Goal: Information Seeking & Learning: Learn about a topic

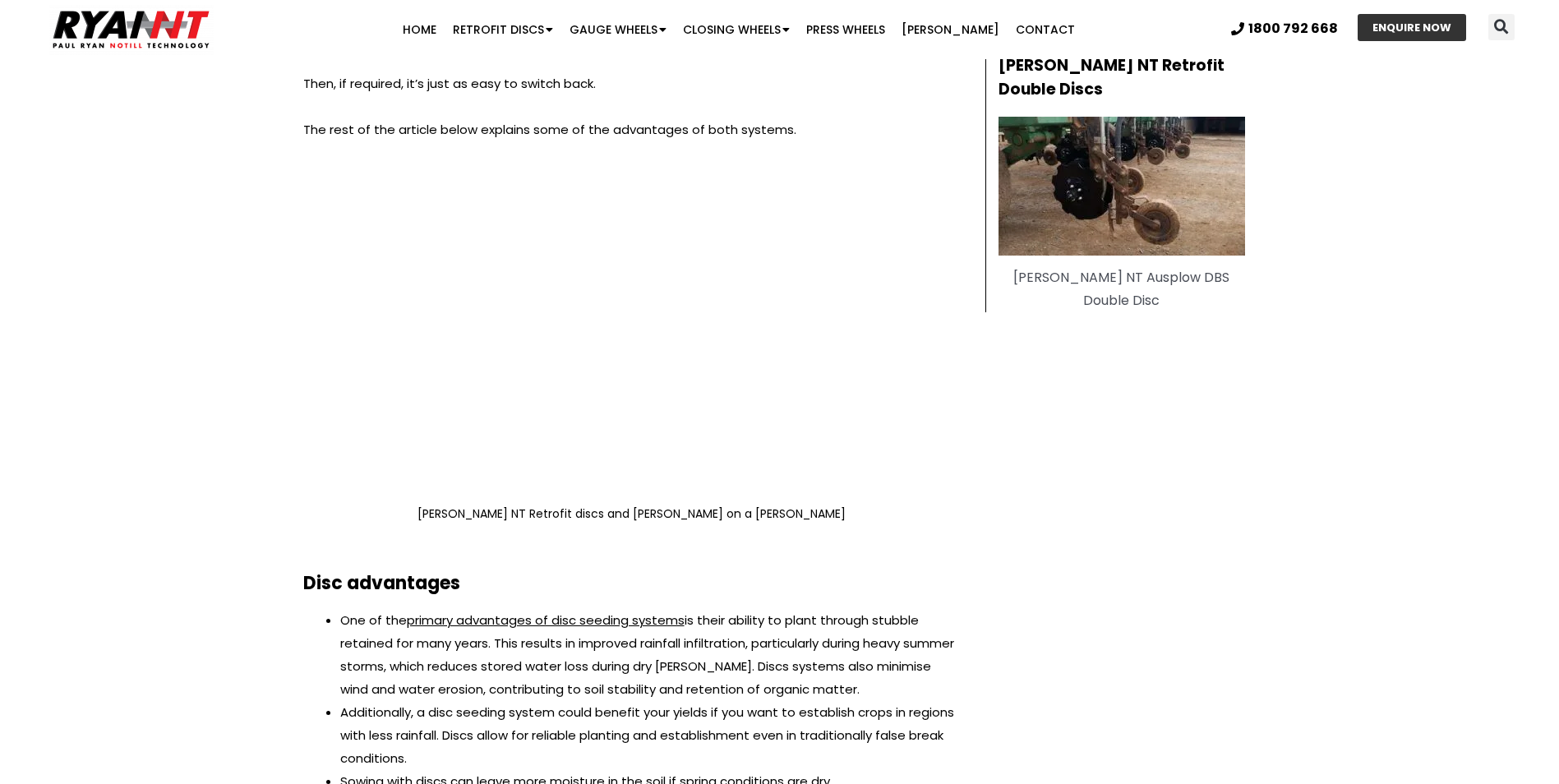
scroll to position [904, 0]
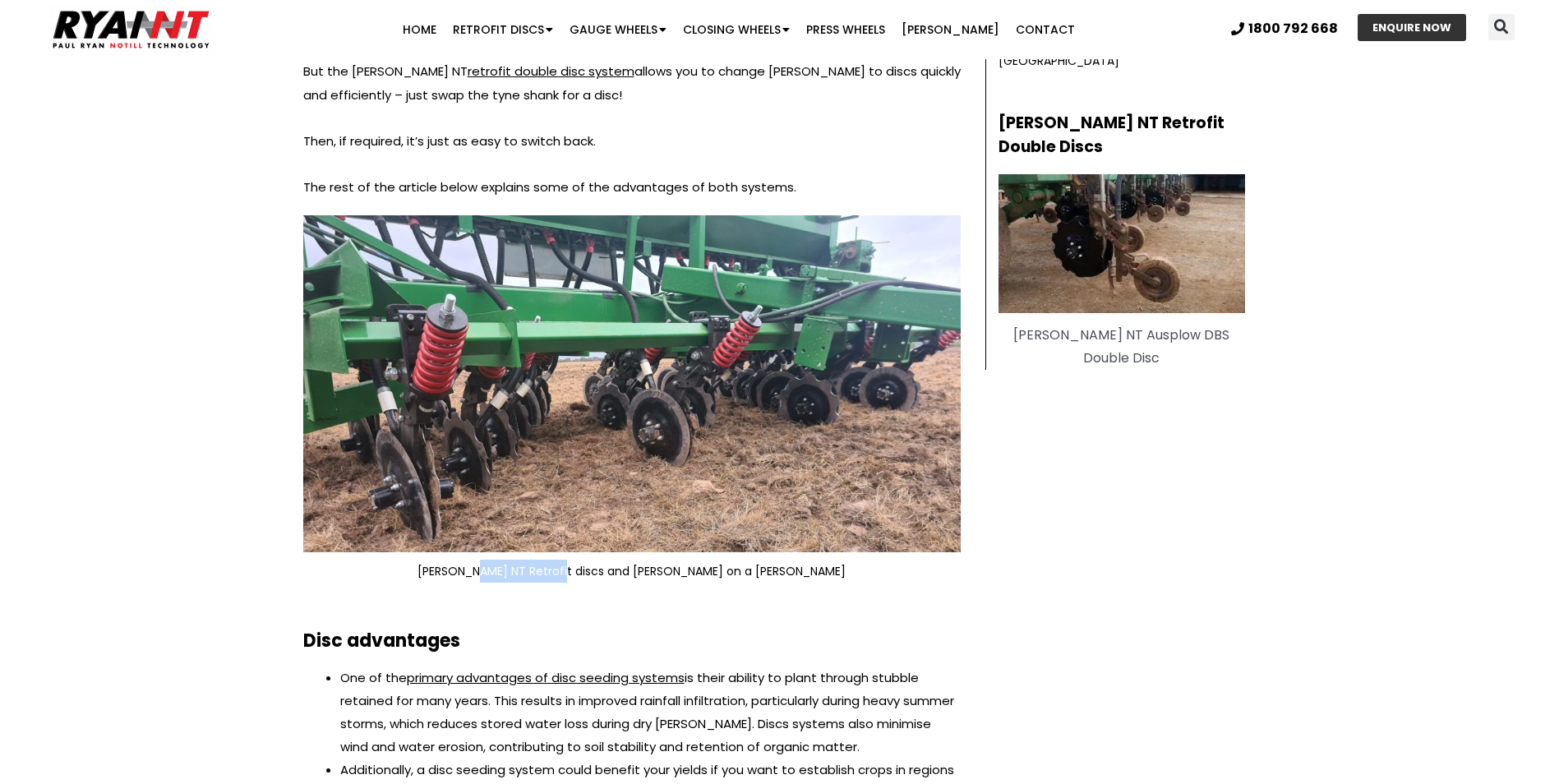
drag, startPoint x: 541, startPoint y: 567, endPoint x: 619, endPoint y: 568, distance: 78.0
click at [619, 568] on p "RYAN NT Retrofit discs and tynes on a John Shearer" at bounding box center [632, 571] width 657 height 23
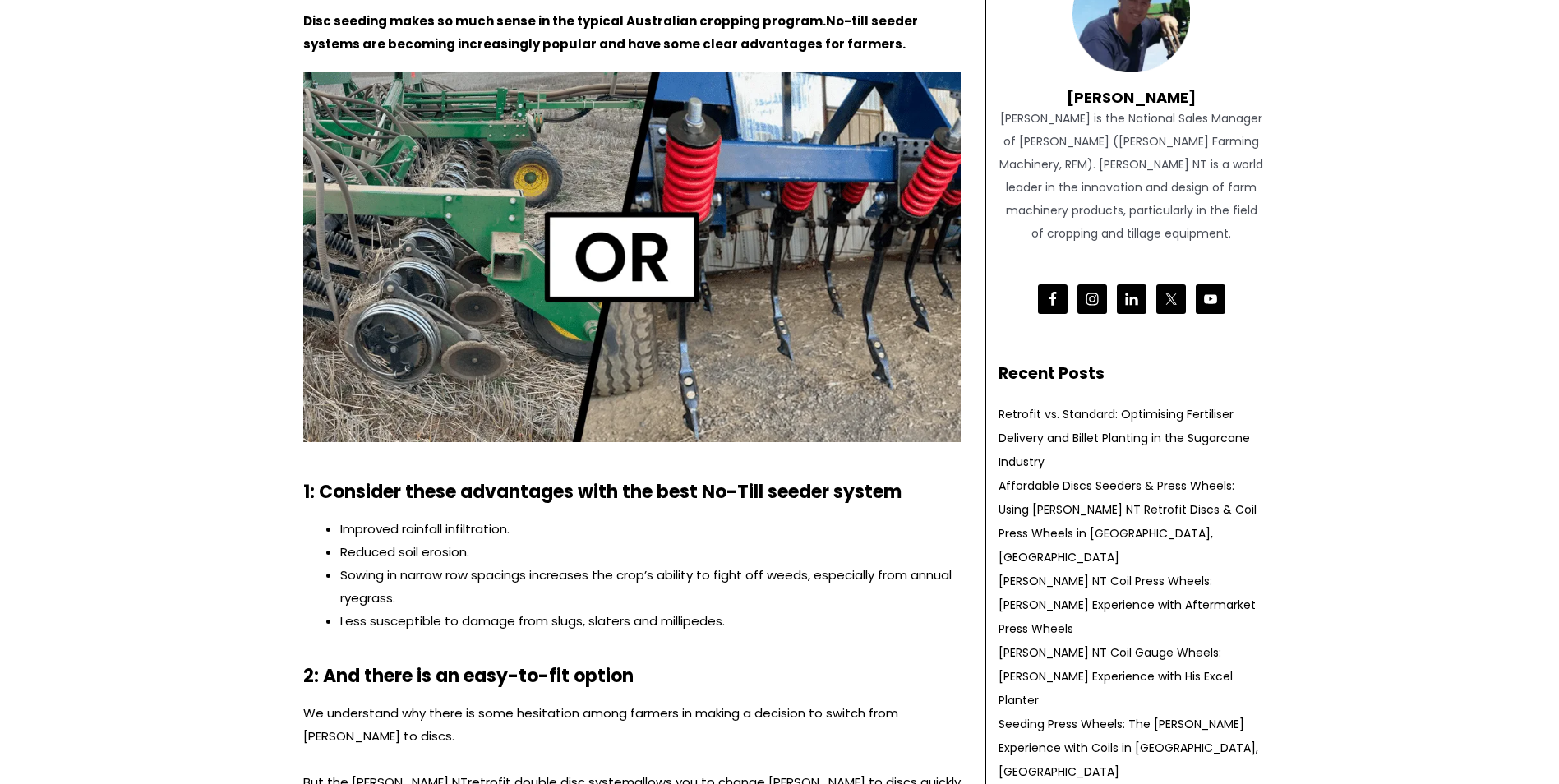
scroll to position [0, 0]
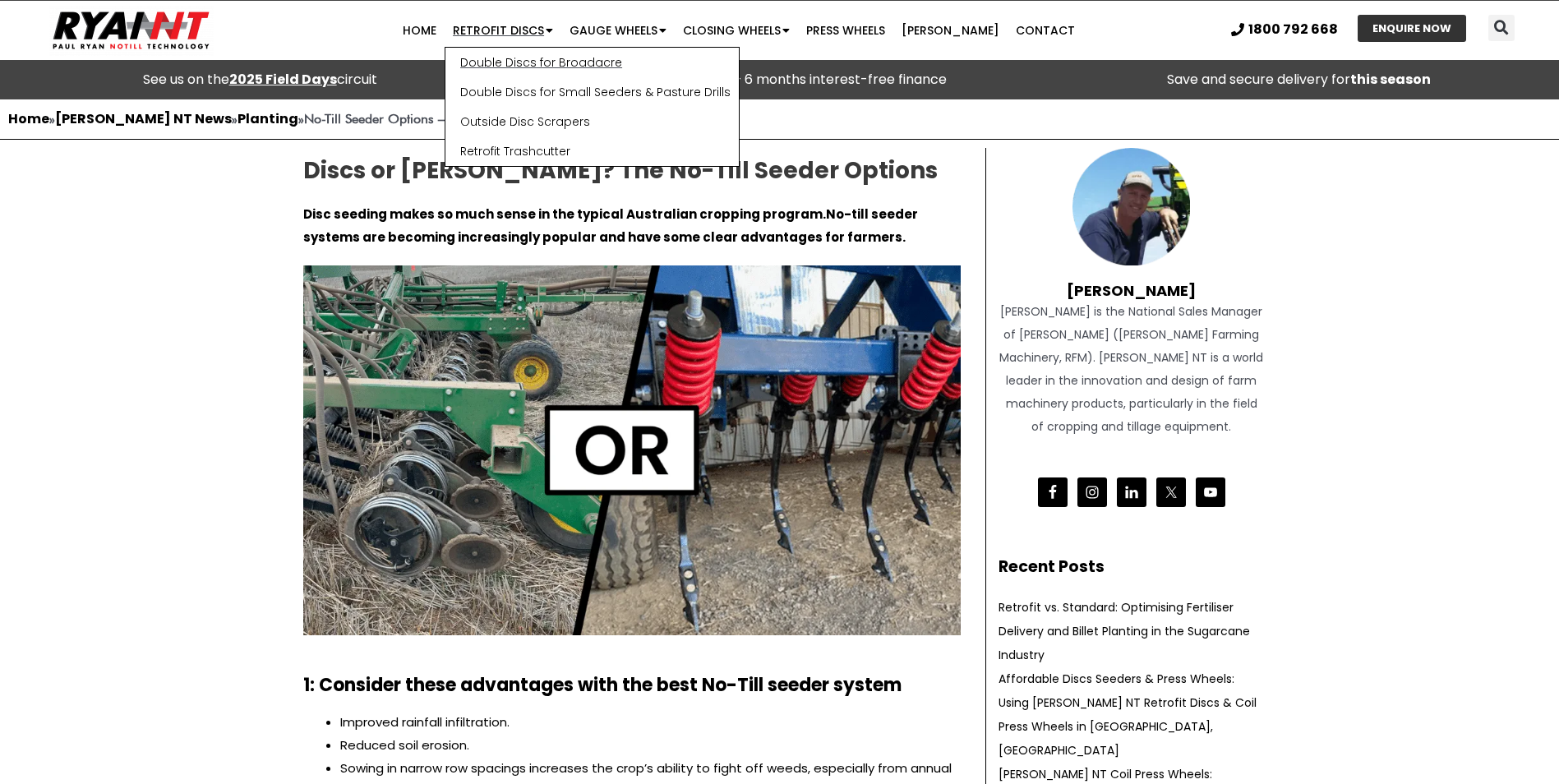
click at [543, 62] on link "Double Discs for Broadacre" at bounding box center [592, 62] width 294 height 30
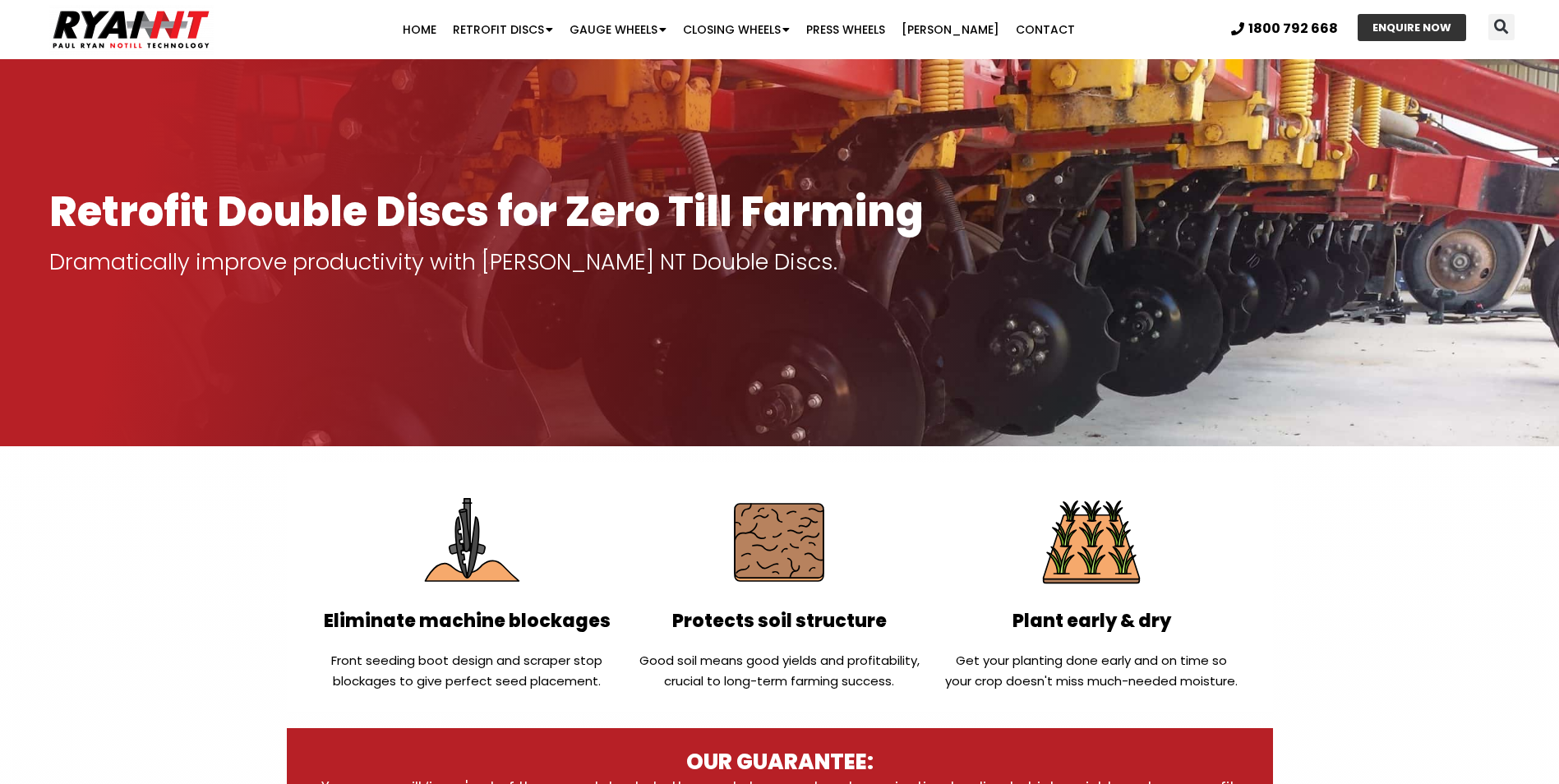
scroll to position [82, 0]
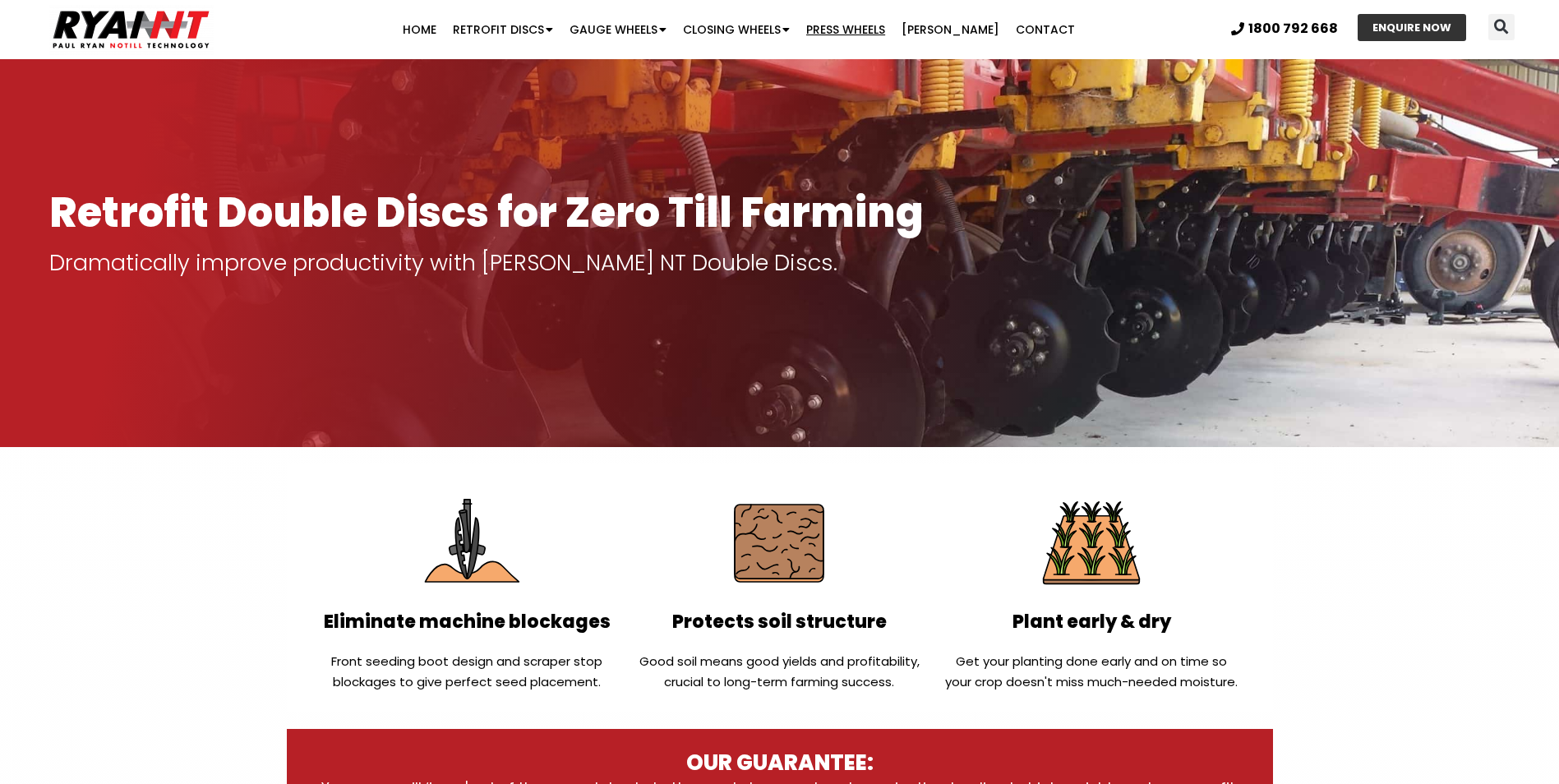
click at [882, 32] on link "Press Wheels" at bounding box center [845, 30] width 96 height 33
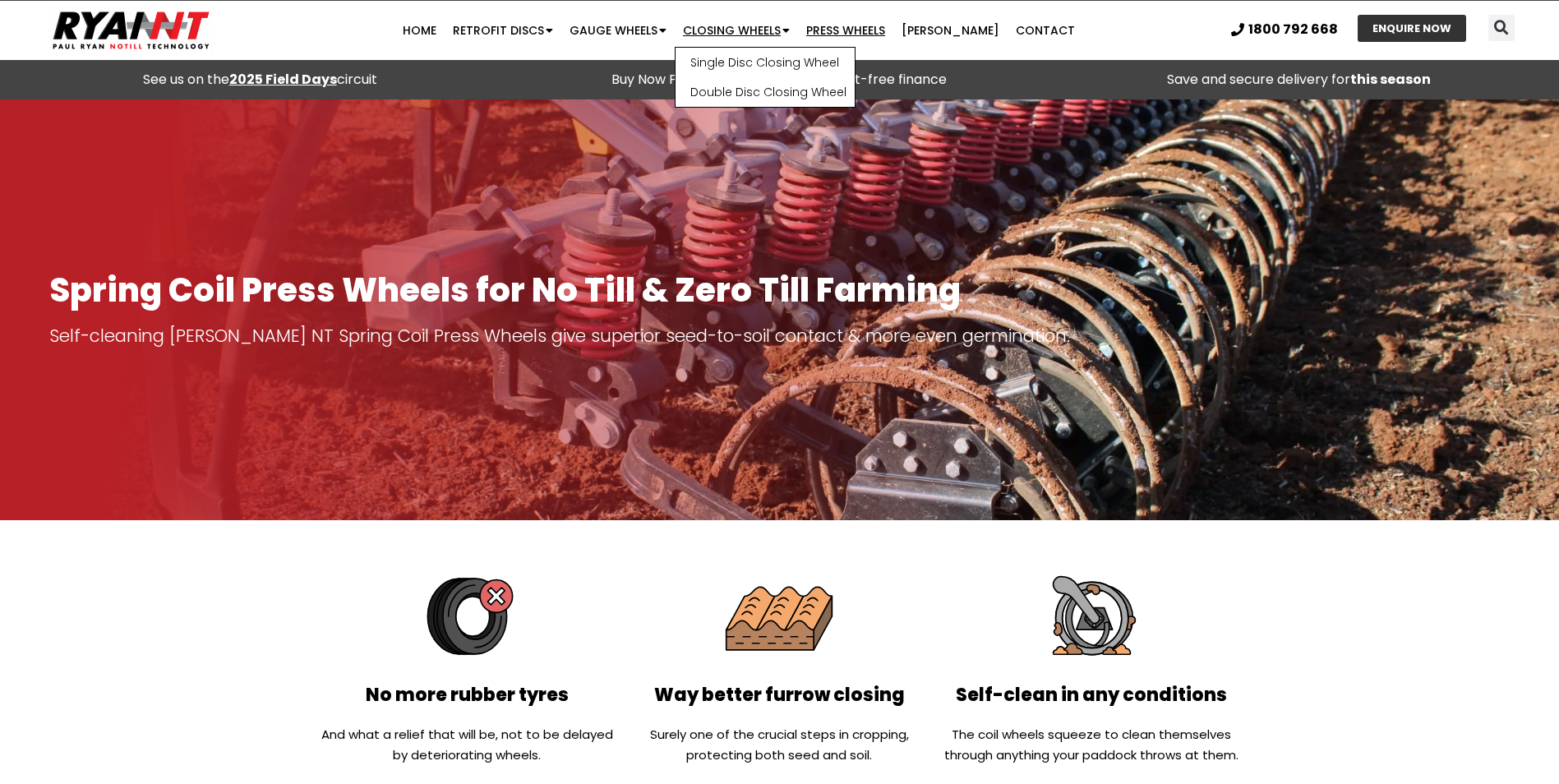
click at [778, 27] on link "Closing Wheels" at bounding box center [736, 31] width 123 height 33
click at [794, 92] on link "Double Disc Closing Wheel" at bounding box center [765, 92] width 179 height 30
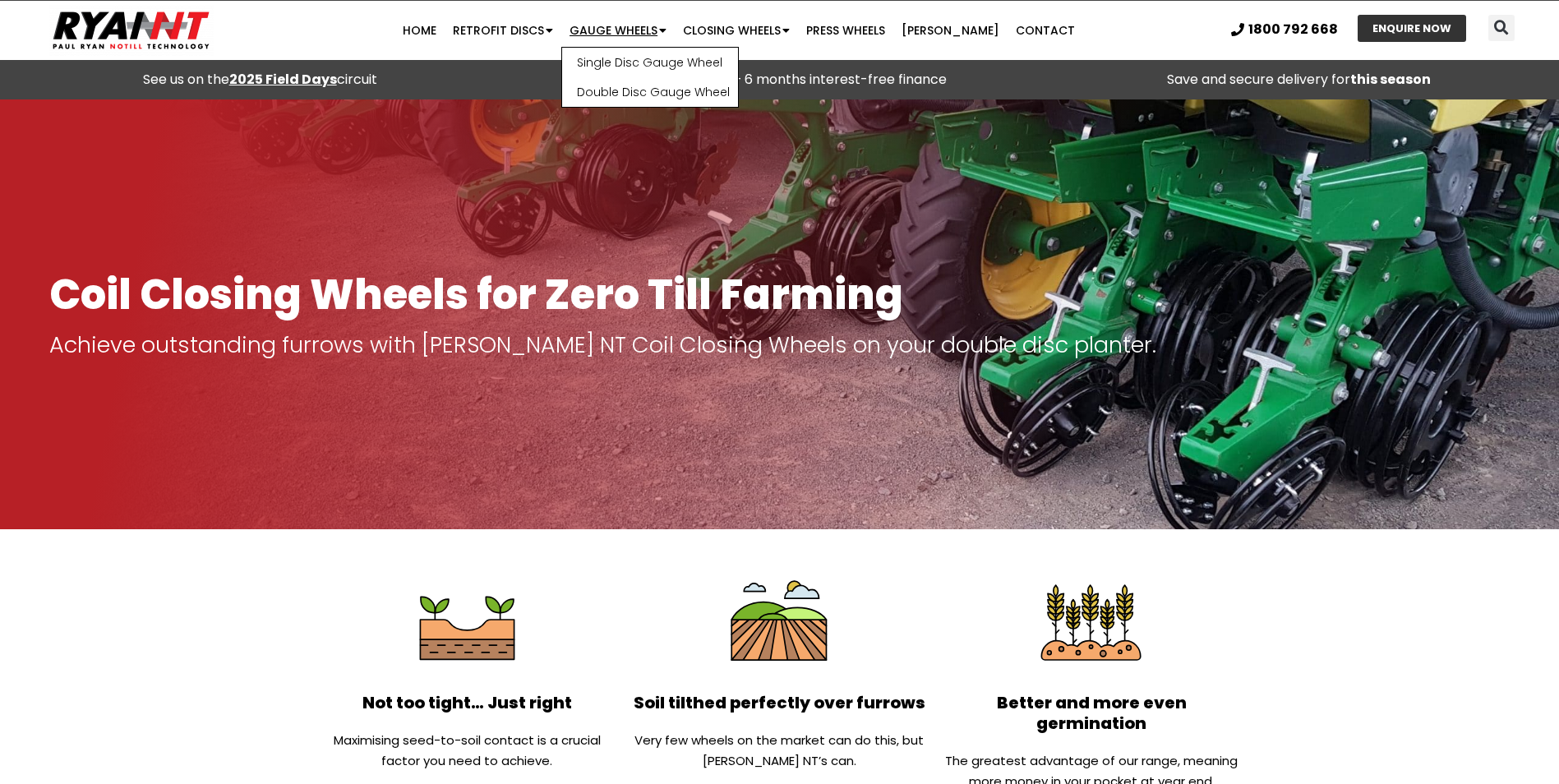
click at [611, 33] on link "Gauge Wheels" at bounding box center [618, 31] width 113 height 33
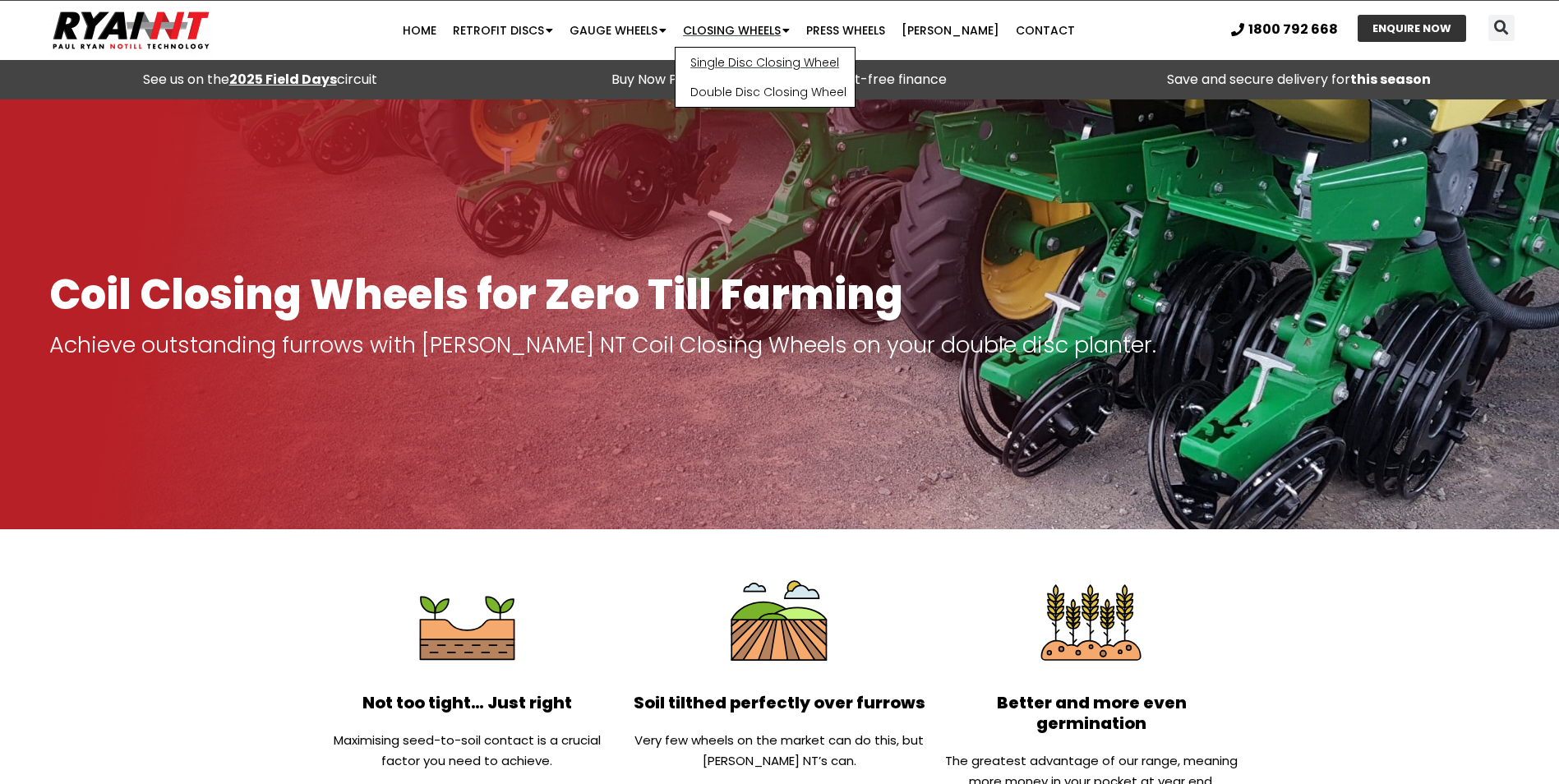
click at [769, 53] on link "Single Disc Closing Wheel" at bounding box center [765, 62] width 179 height 30
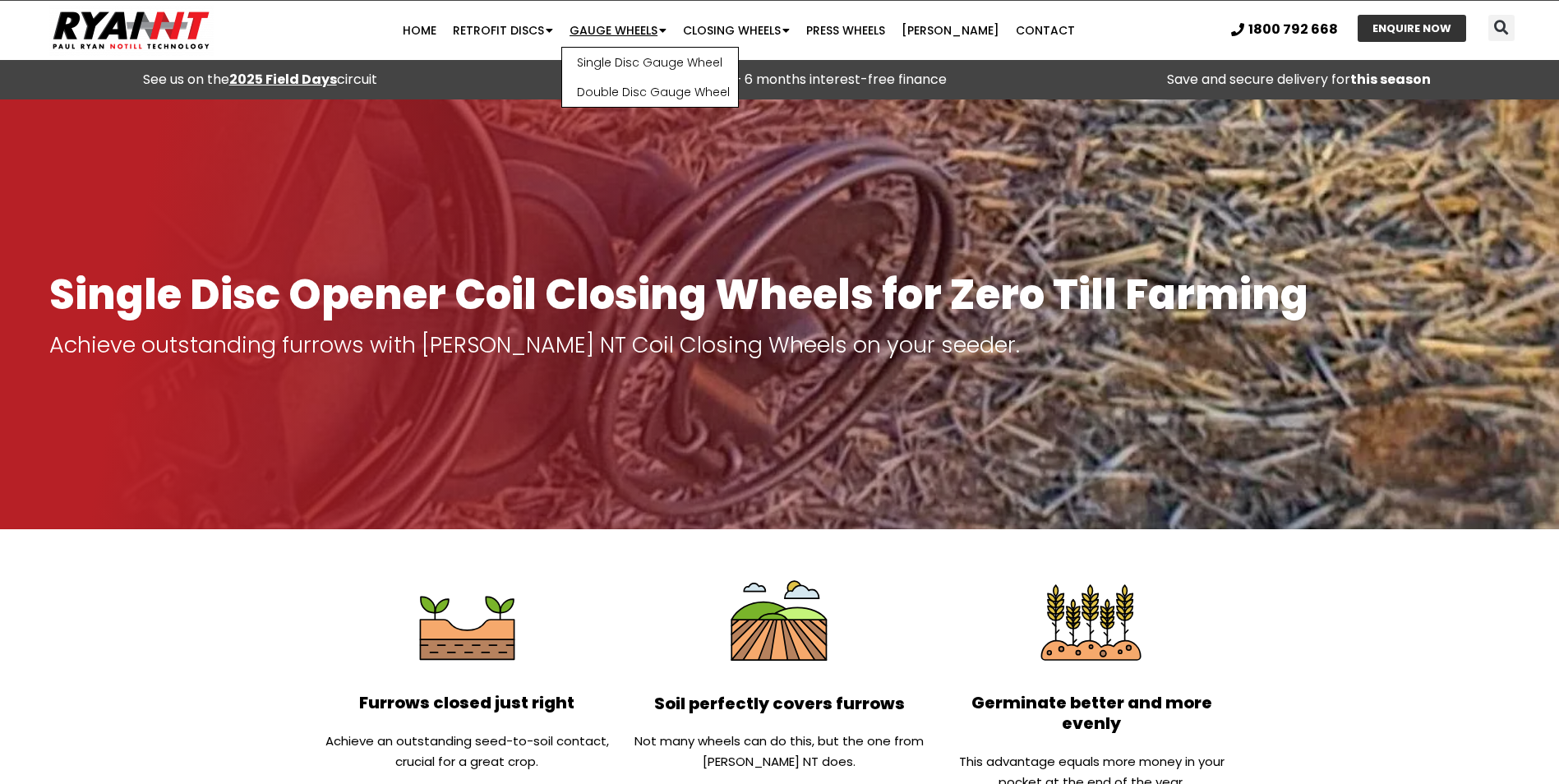
click at [650, 29] on link "Gauge Wheels" at bounding box center [618, 31] width 113 height 33
click at [943, 27] on link "[PERSON_NAME]" at bounding box center [950, 31] width 114 height 33
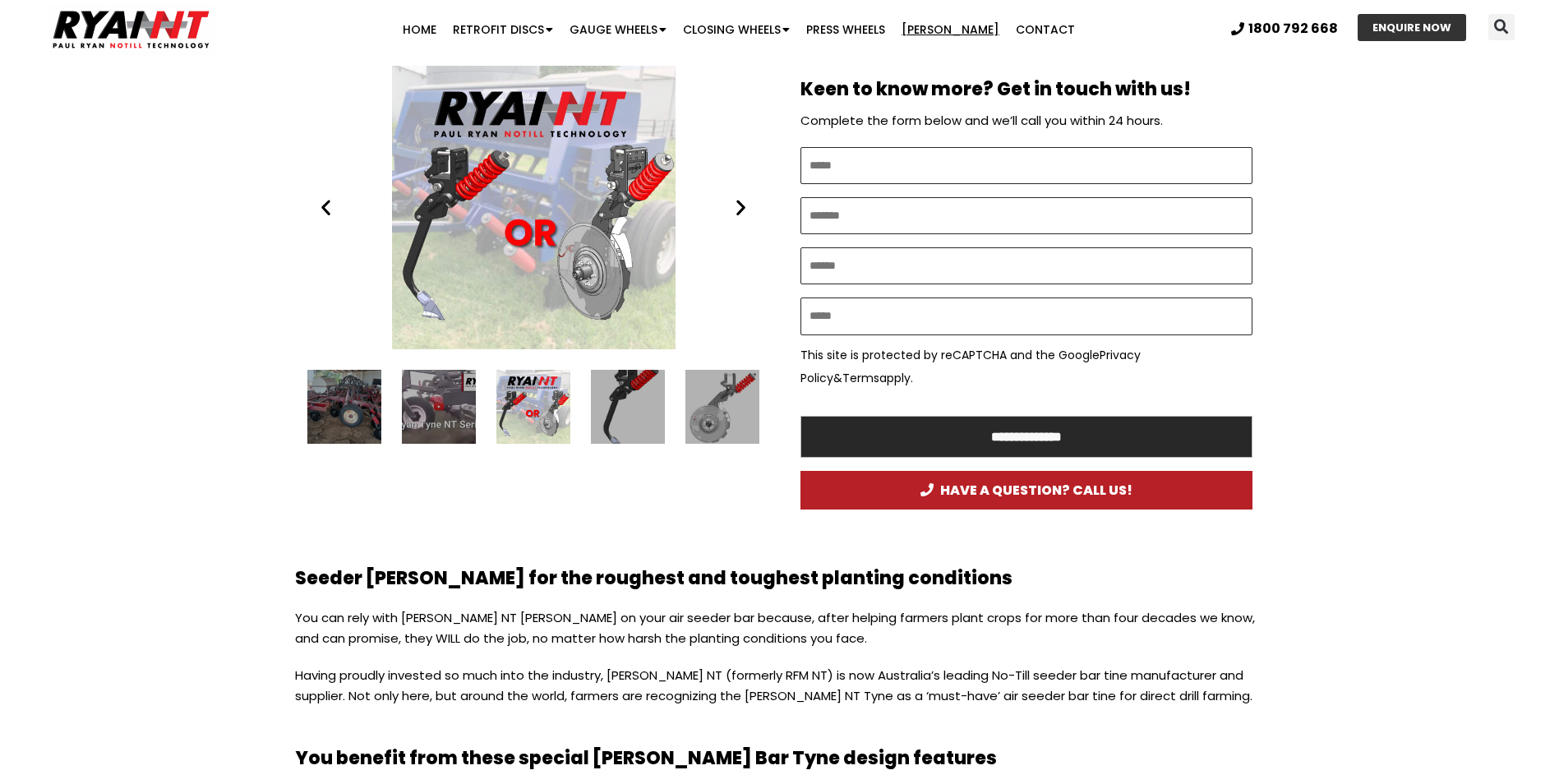
scroll to position [904, 0]
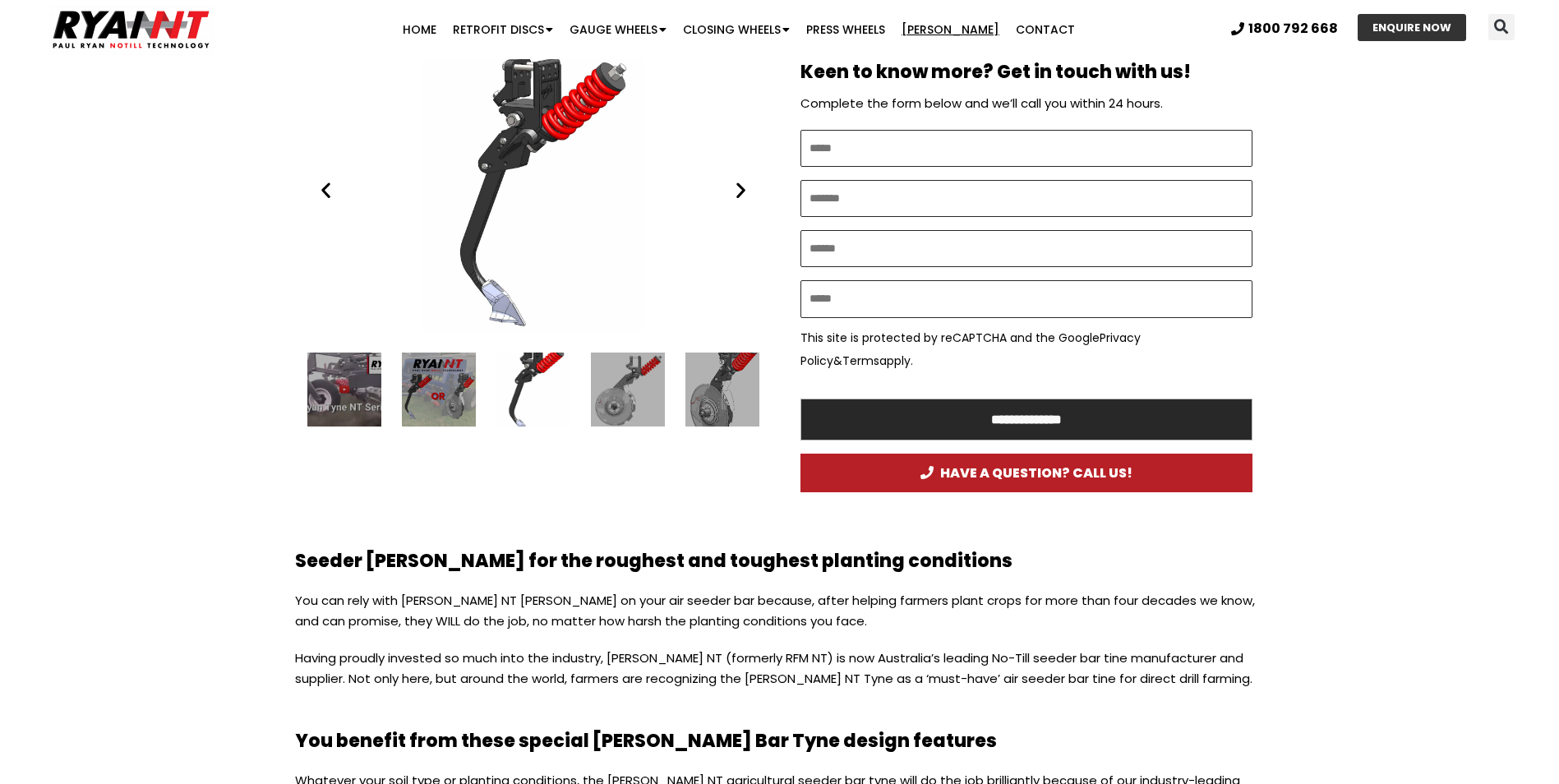
click at [740, 194] on icon "Next slide" at bounding box center [740, 190] width 21 height 21
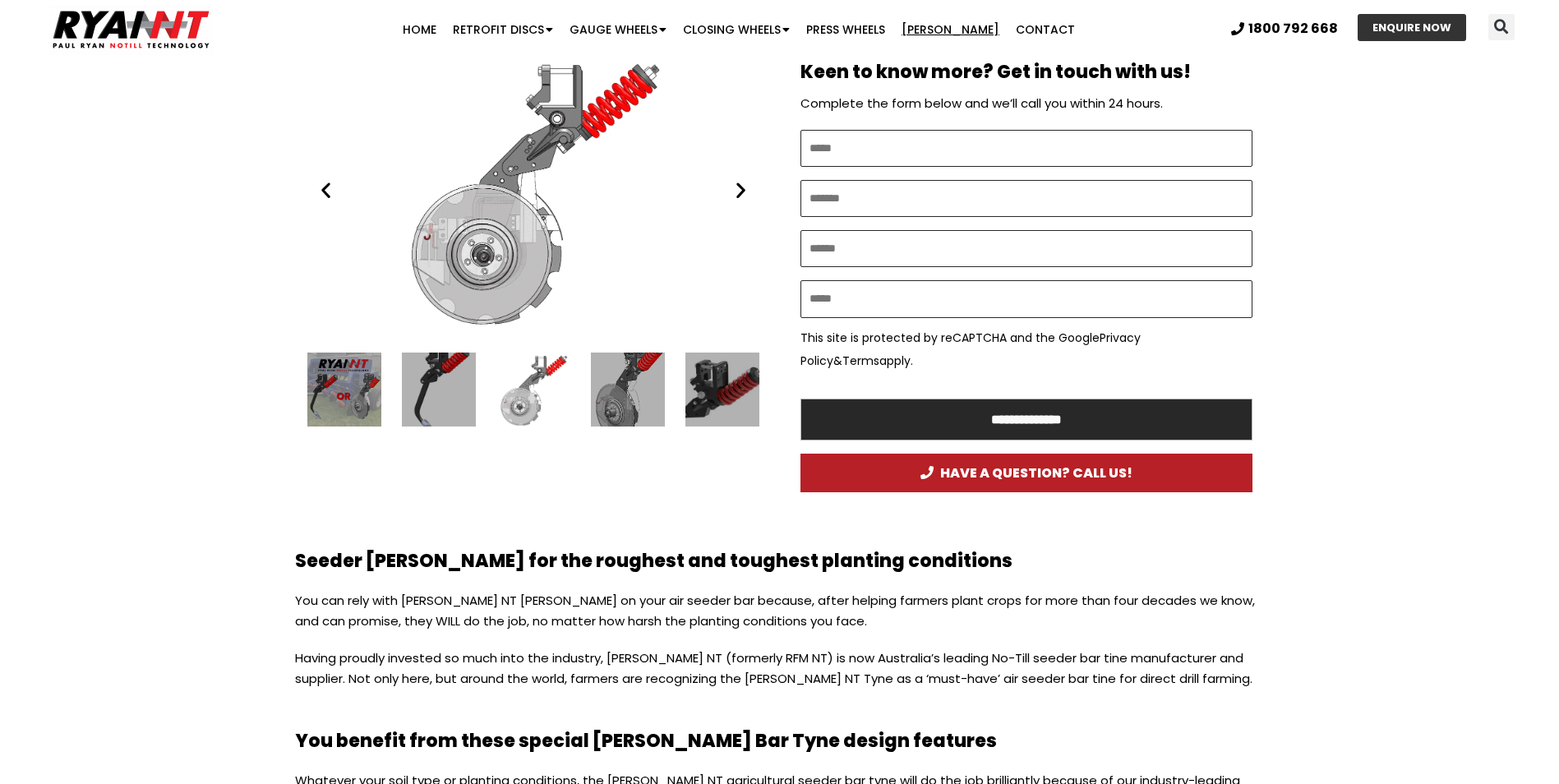
click at [738, 192] on icon "Next slide" at bounding box center [740, 190] width 21 height 21
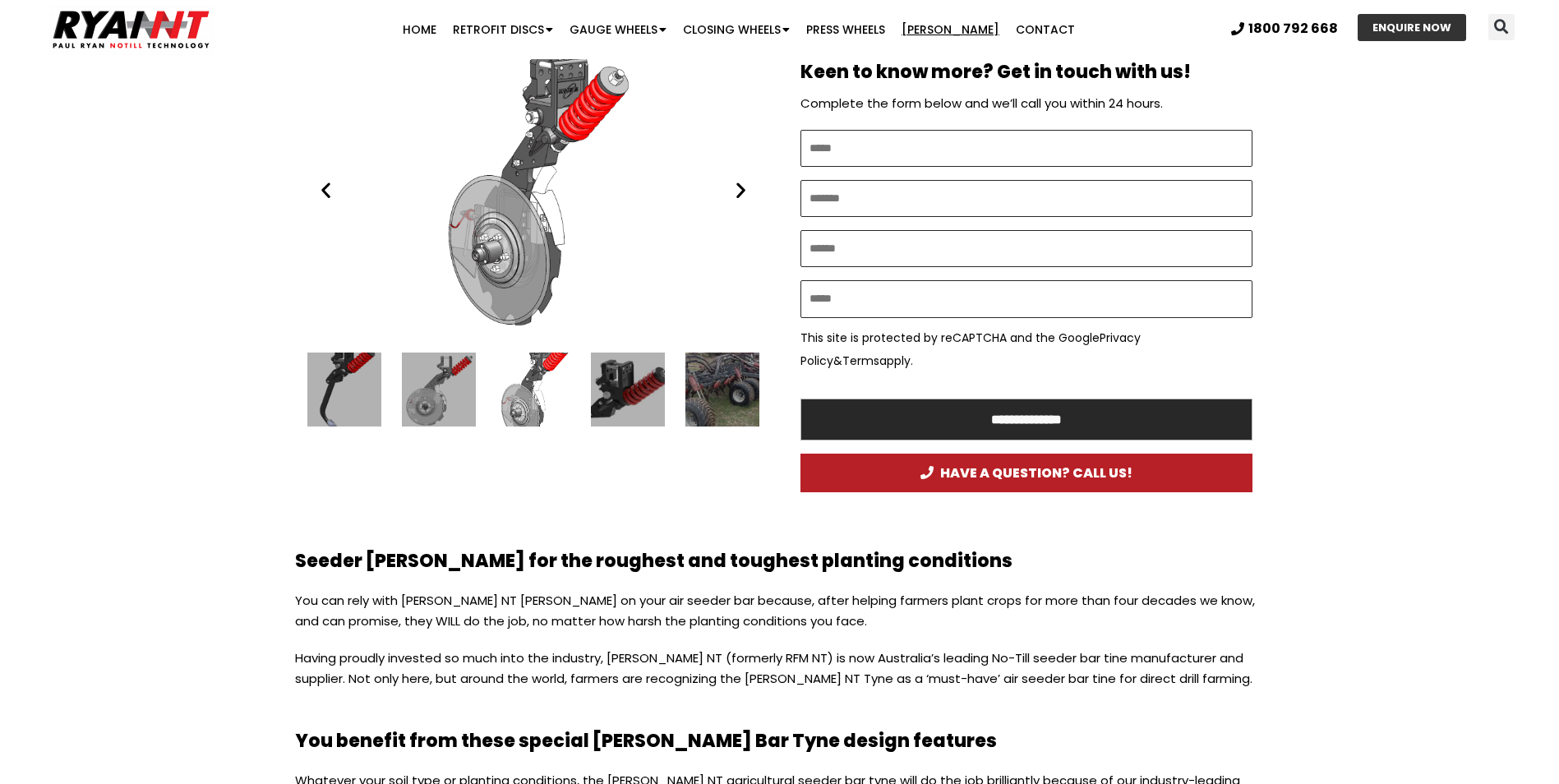
click at [738, 192] on icon "Next slide" at bounding box center [740, 190] width 21 height 21
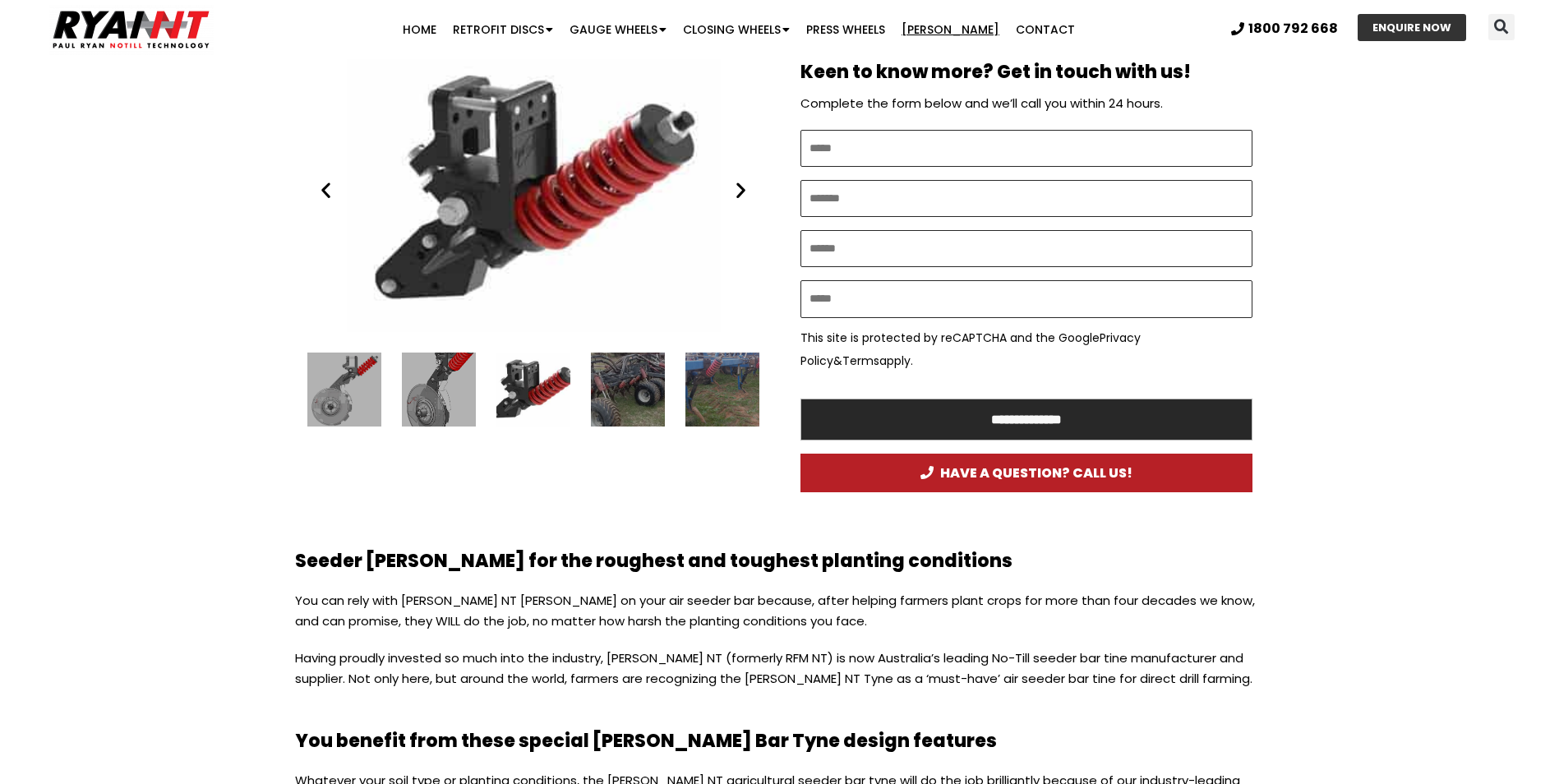
click at [738, 192] on icon "Next slide" at bounding box center [740, 190] width 21 height 21
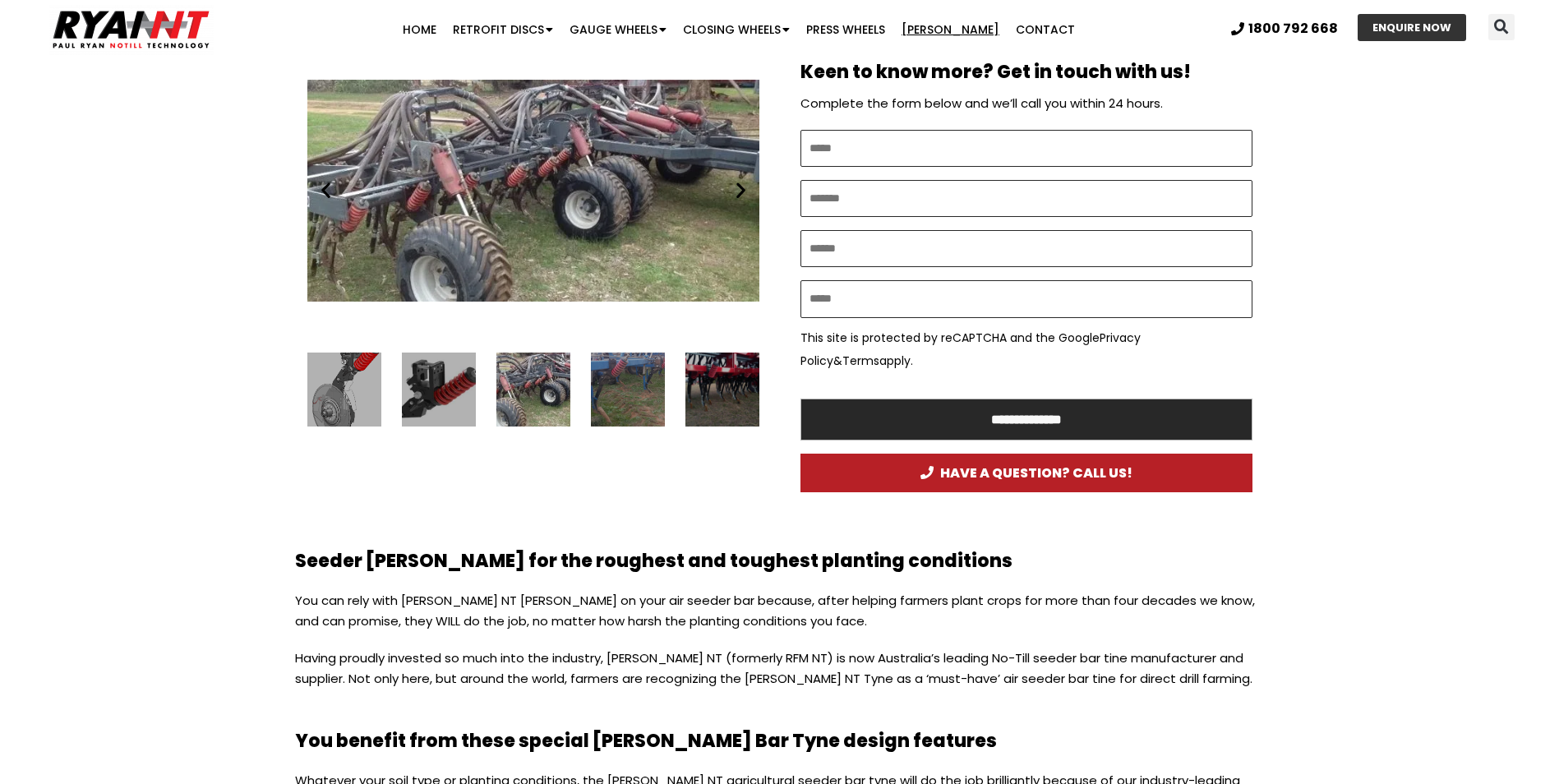
click at [738, 192] on icon "Next slide" at bounding box center [740, 190] width 21 height 21
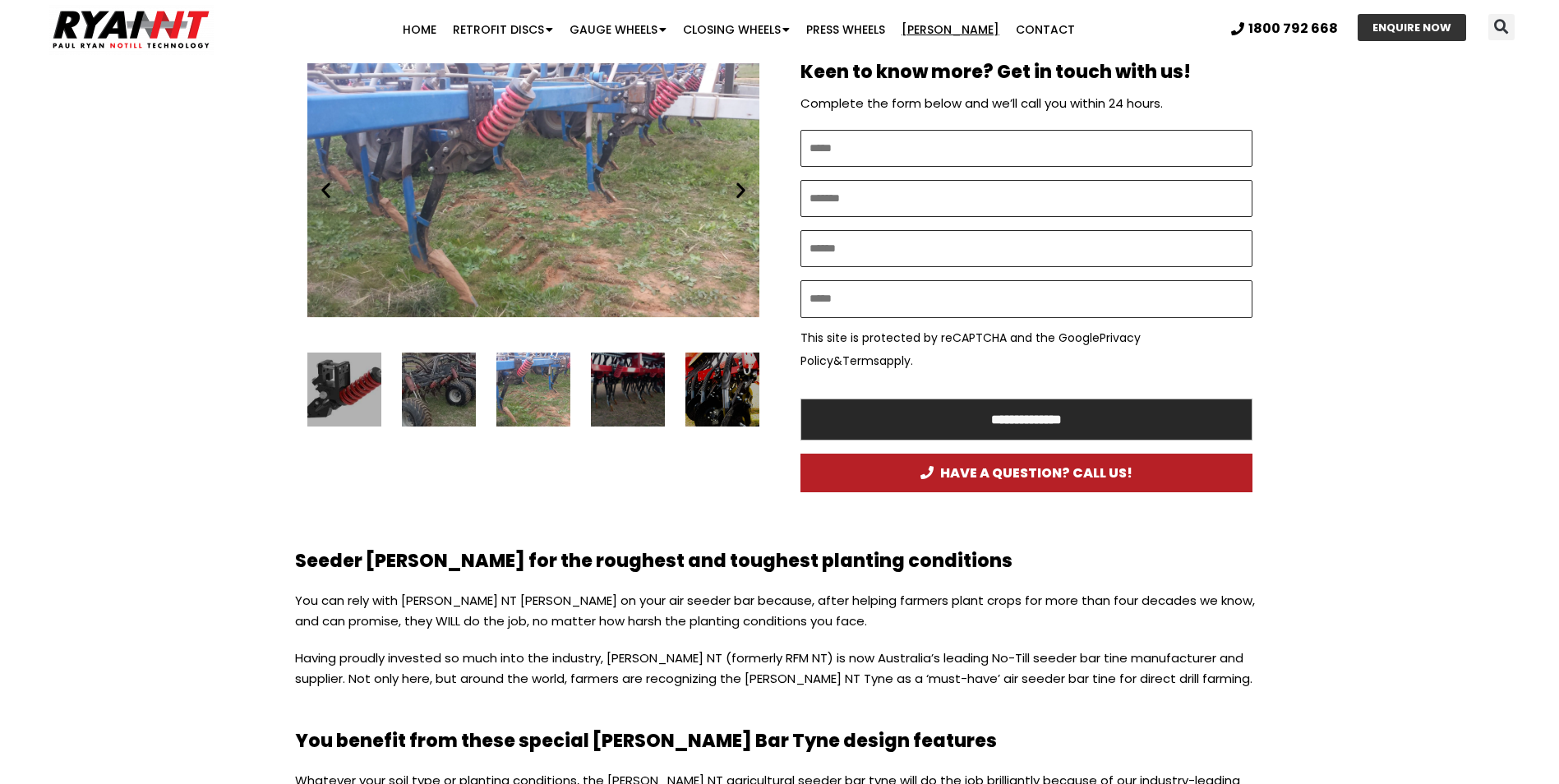
click at [738, 192] on icon "Next slide" at bounding box center [740, 190] width 21 height 21
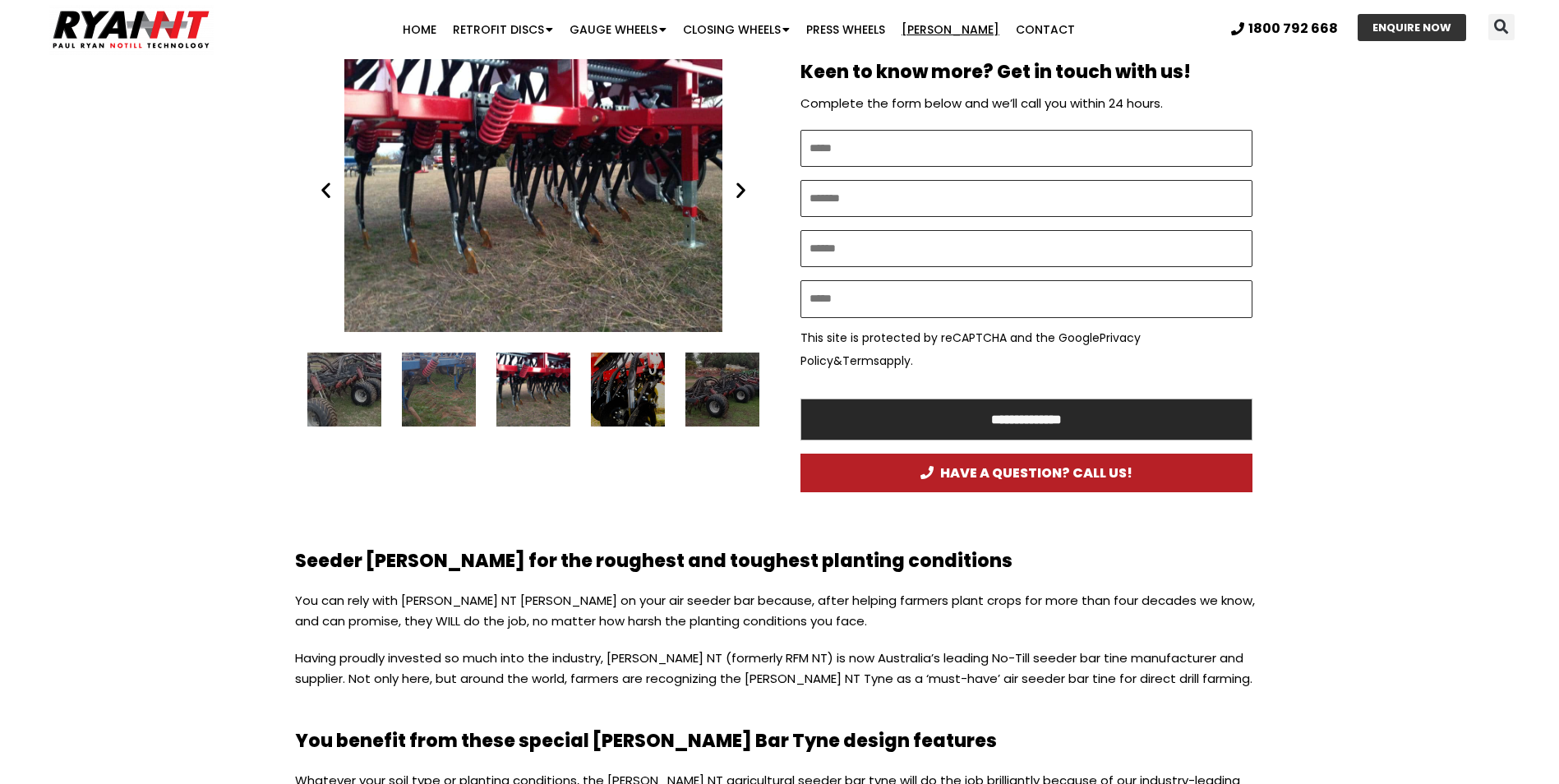
click at [738, 192] on icon "Next slide" at bounding box center [740, 190] width 21 height 21
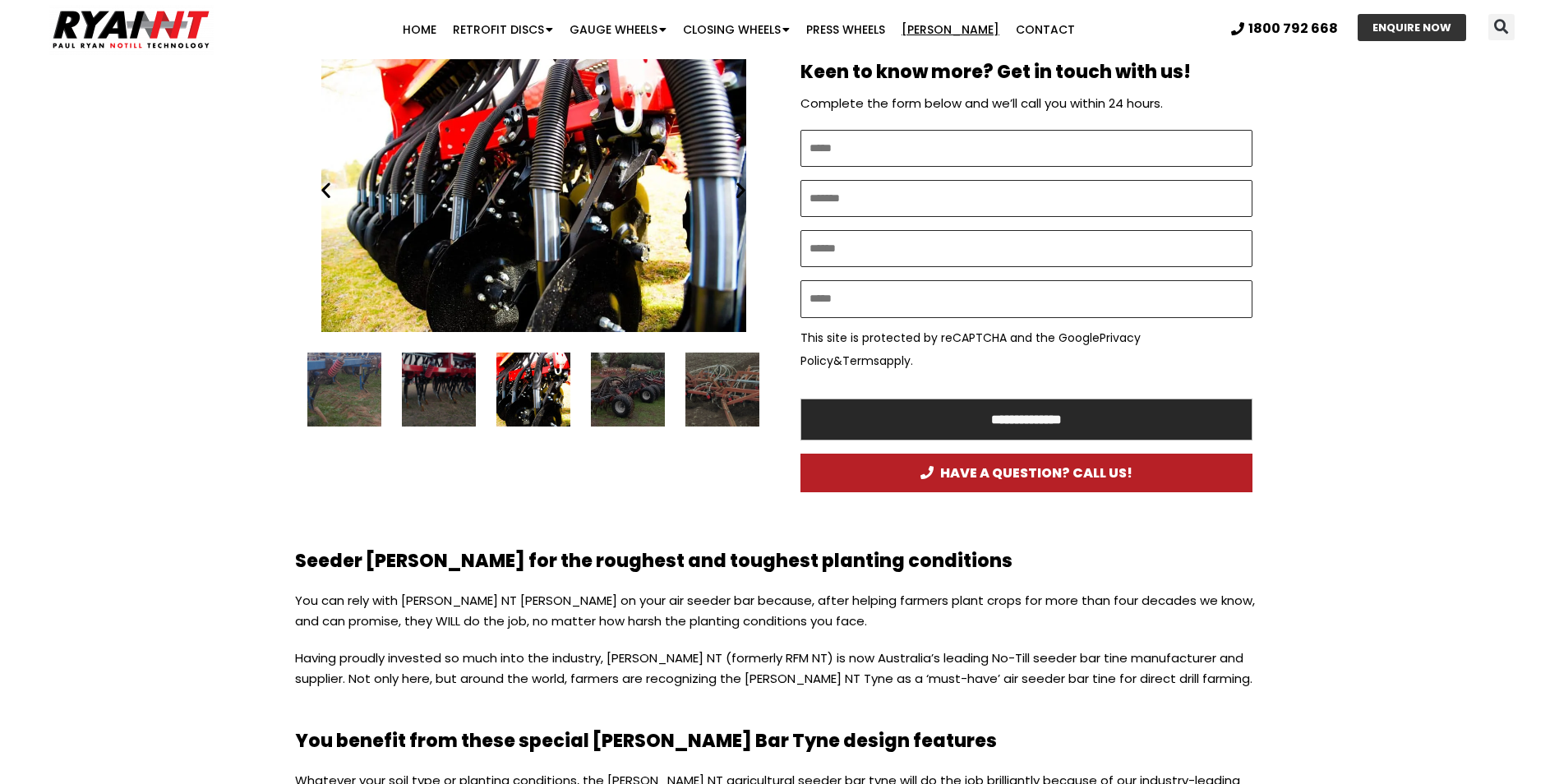
click at [738, 192] on icon "Next slide" at bounding box center [740, 190] width 21 height 21
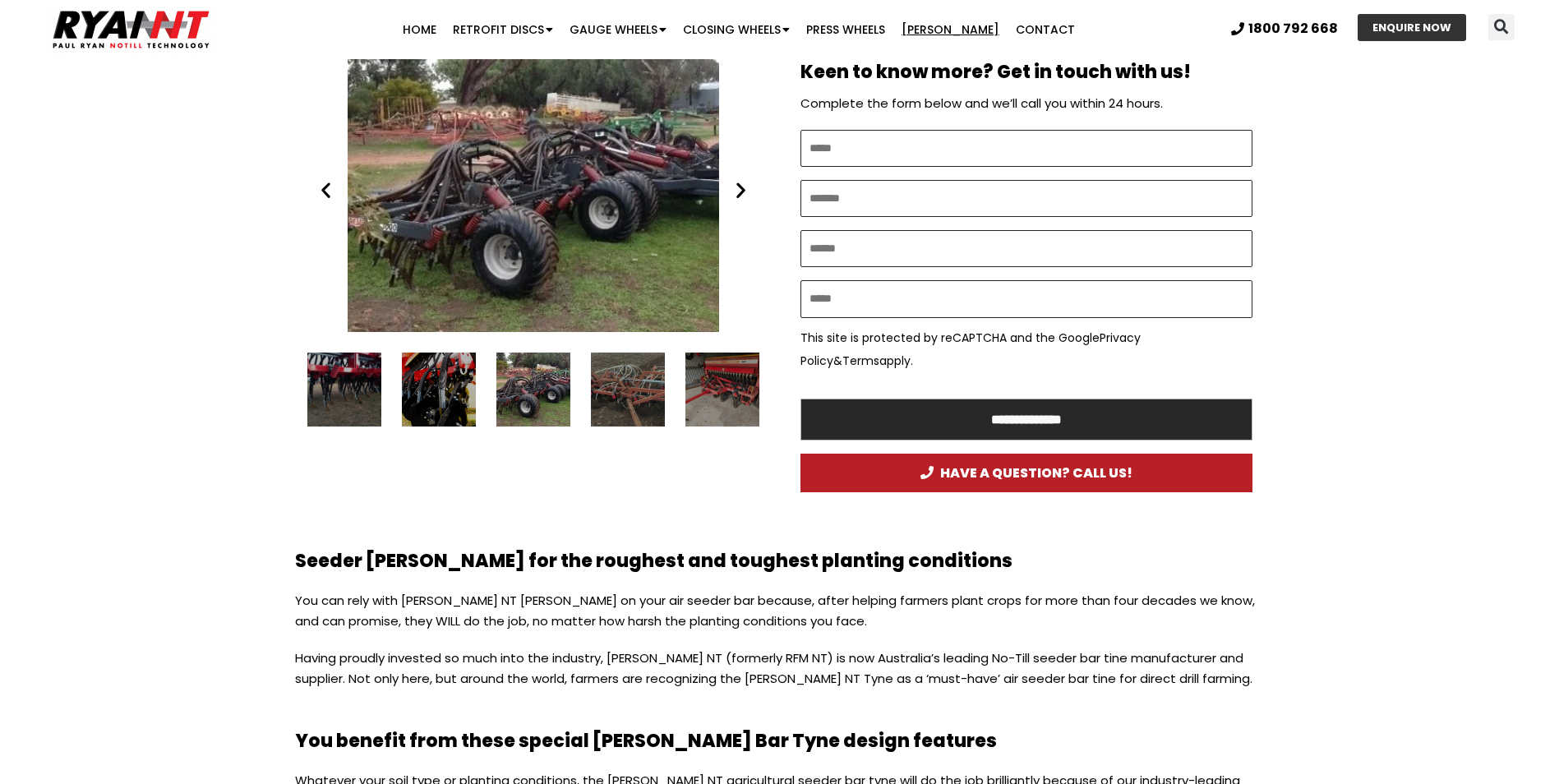
click at [738, 192] on icon "Next slide" at bounding box center [740, 190] width 21 height 21
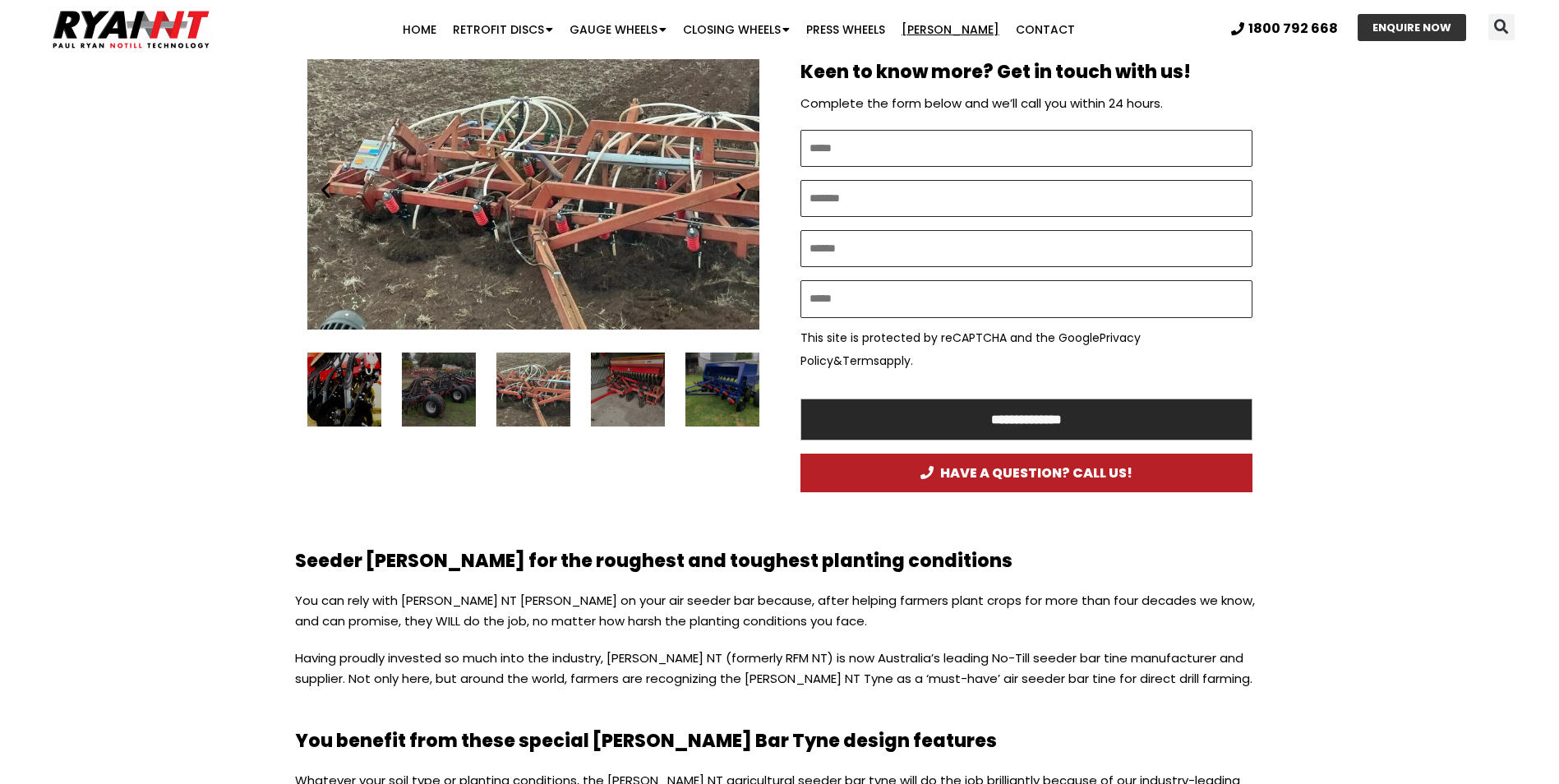
click at [738, 192] on icon "Next slide" at bounding box center [740, 190] width 21 height 21
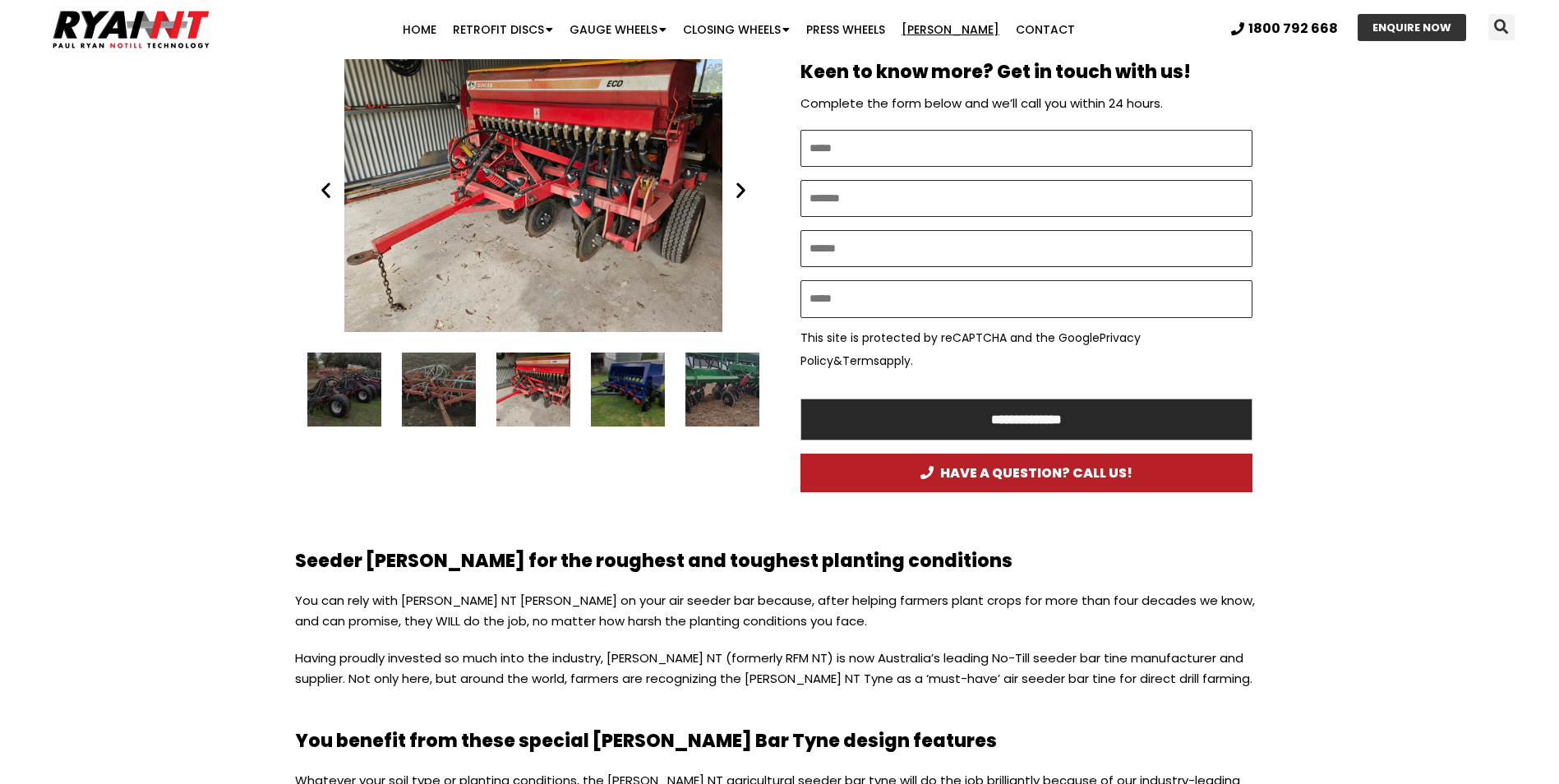
click at [738, 192] on icon "Next slide" at bounding box center [740, 190] width 21 height 21
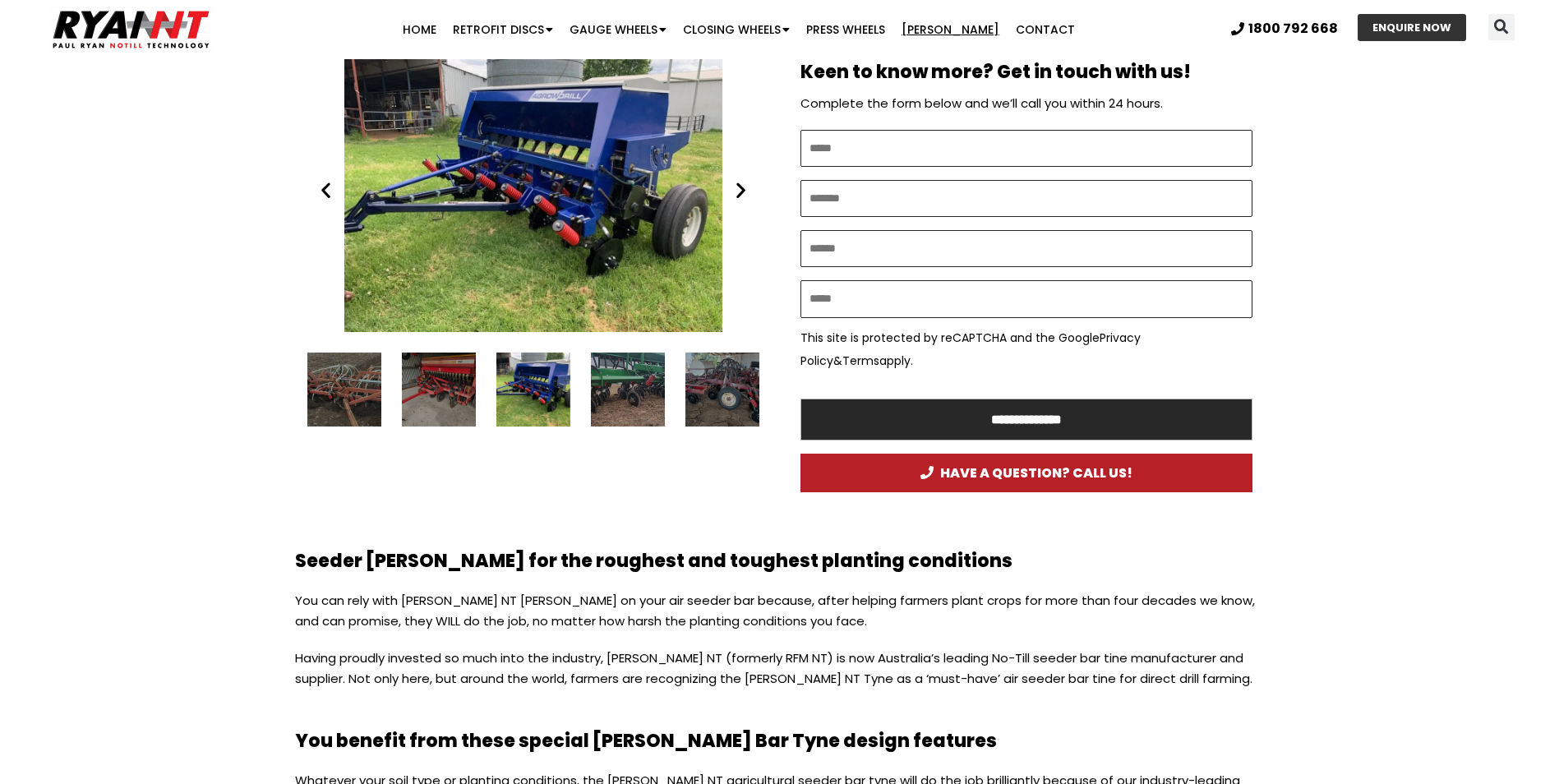
click at [738, 192] on icon "Next slide" at bounding box center [740, 190] width 21 height 21
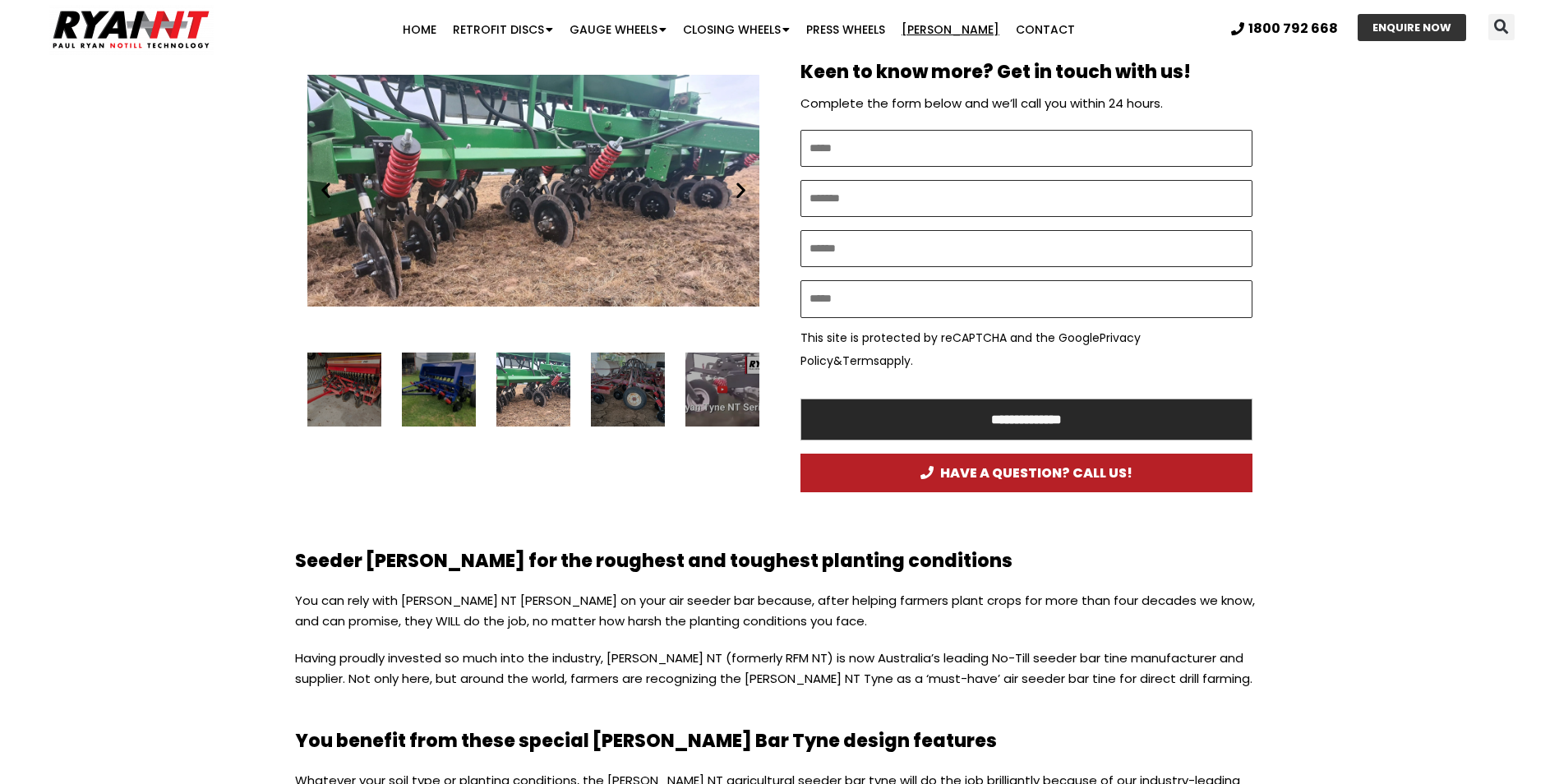
click at [738, 192] on icon "Next slide" at bounding box center [740, 190] width 21 height 21
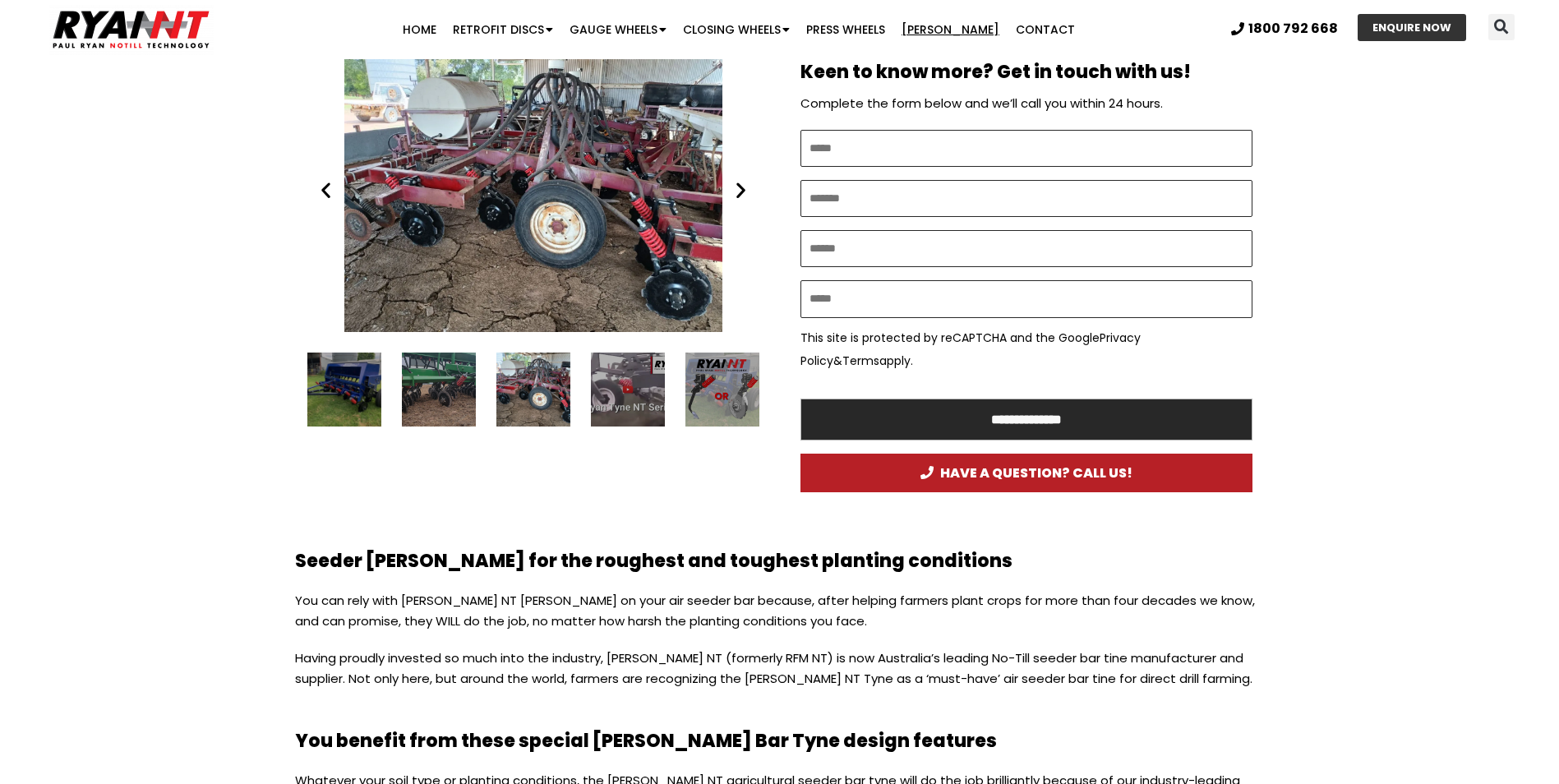
click at [738, 192] on icon "Next slide" at bounding box center [740, 190] width 21 height 21
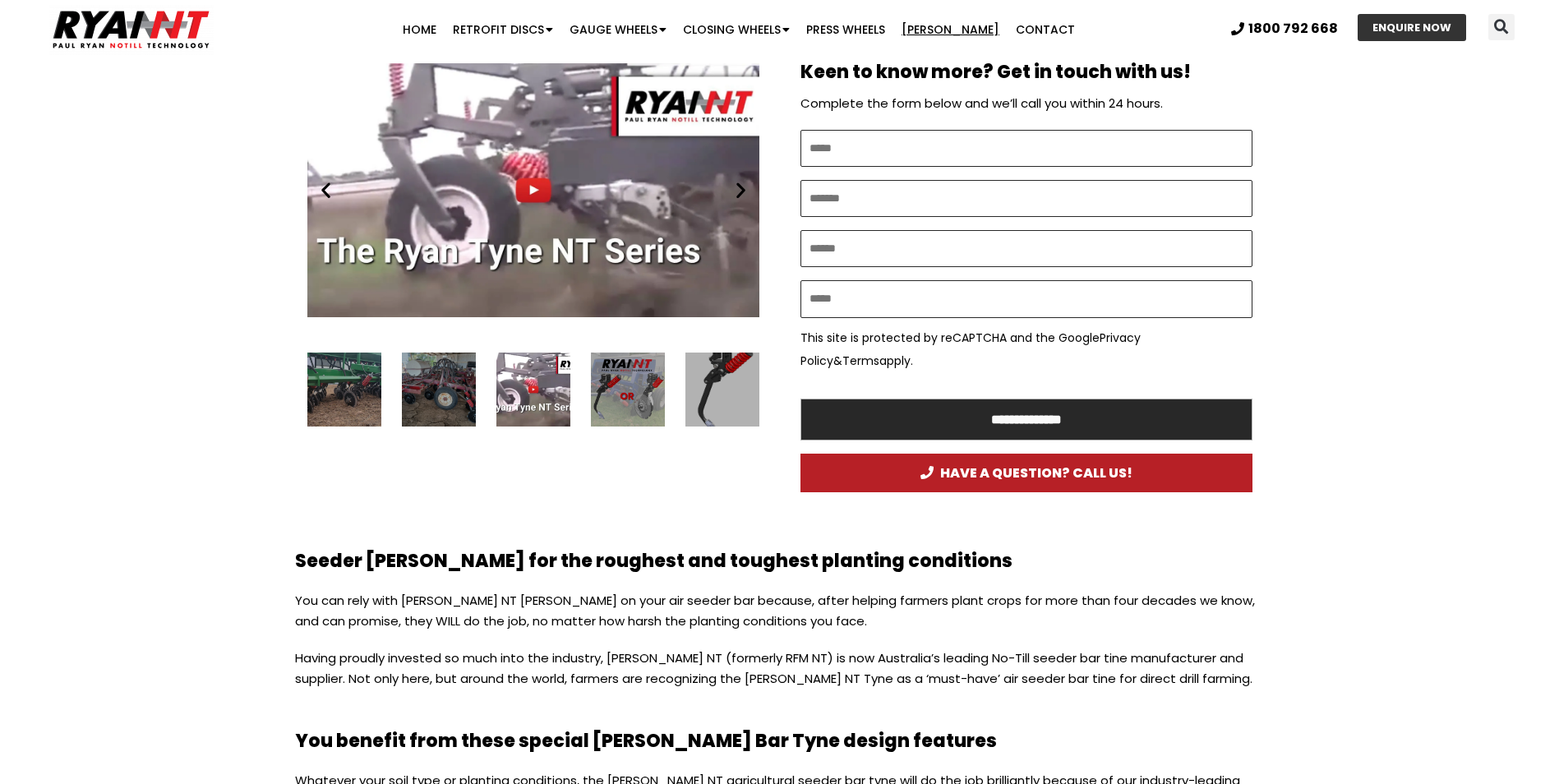
click at [738, 192] on icon "Next slide" at bounding box center [740, 190] width 21 height 21
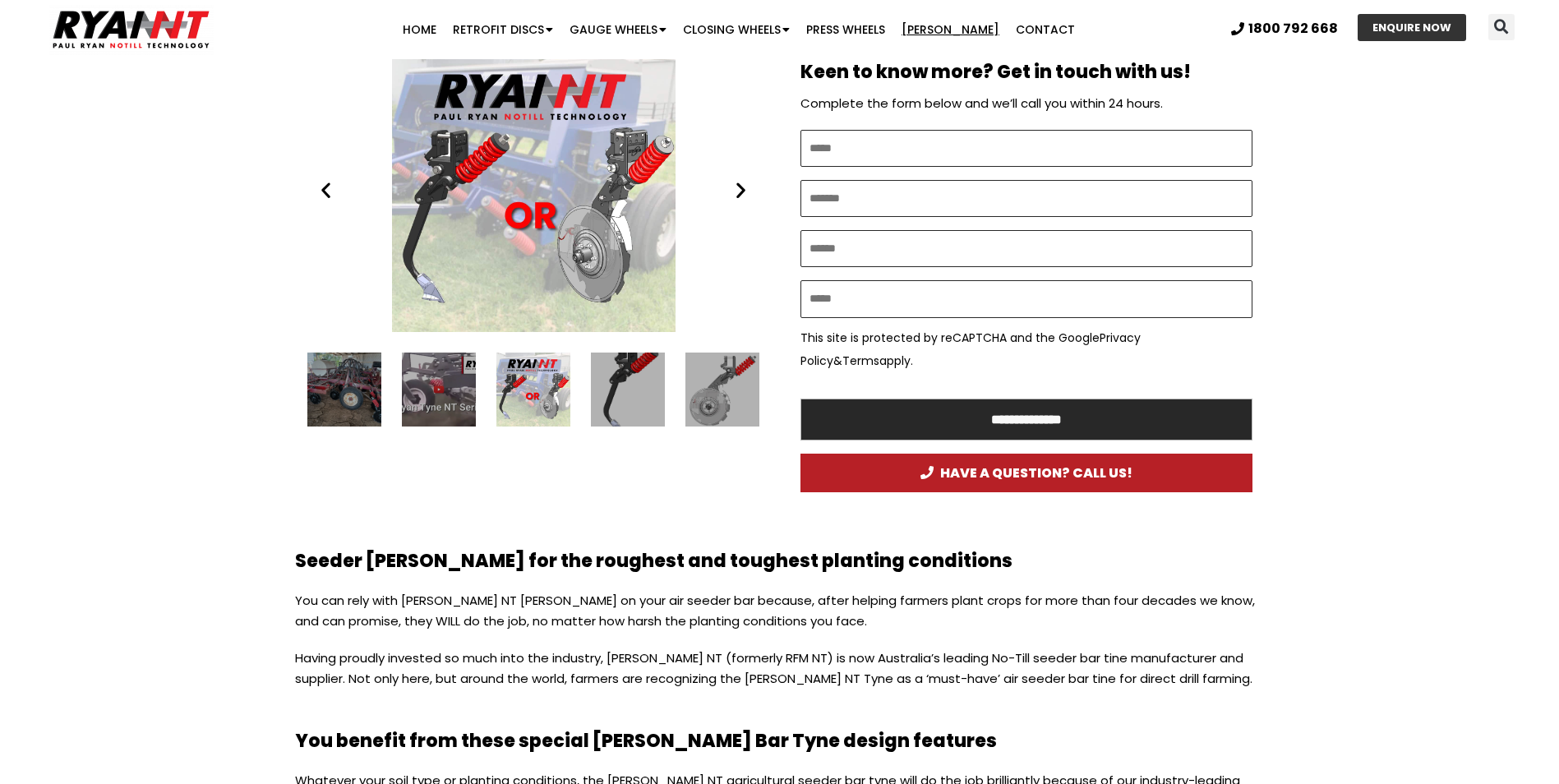
click at [738, 192] on icon "Next slide" at bounding box center [740, 190] width 21 height 21
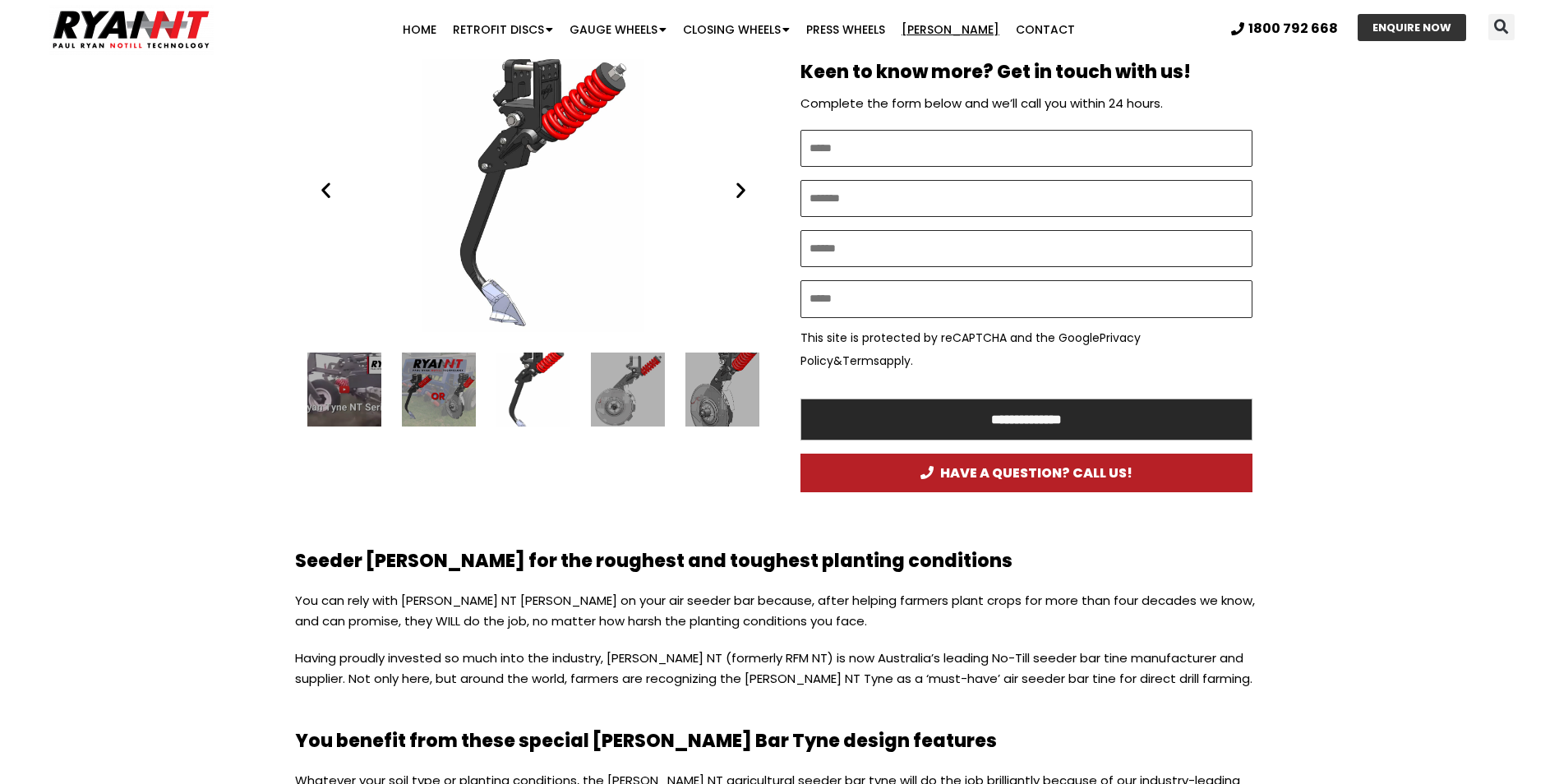
click at [738, 192] on icon "Next slide" at bounding box center [740, 190] width 21 height 21
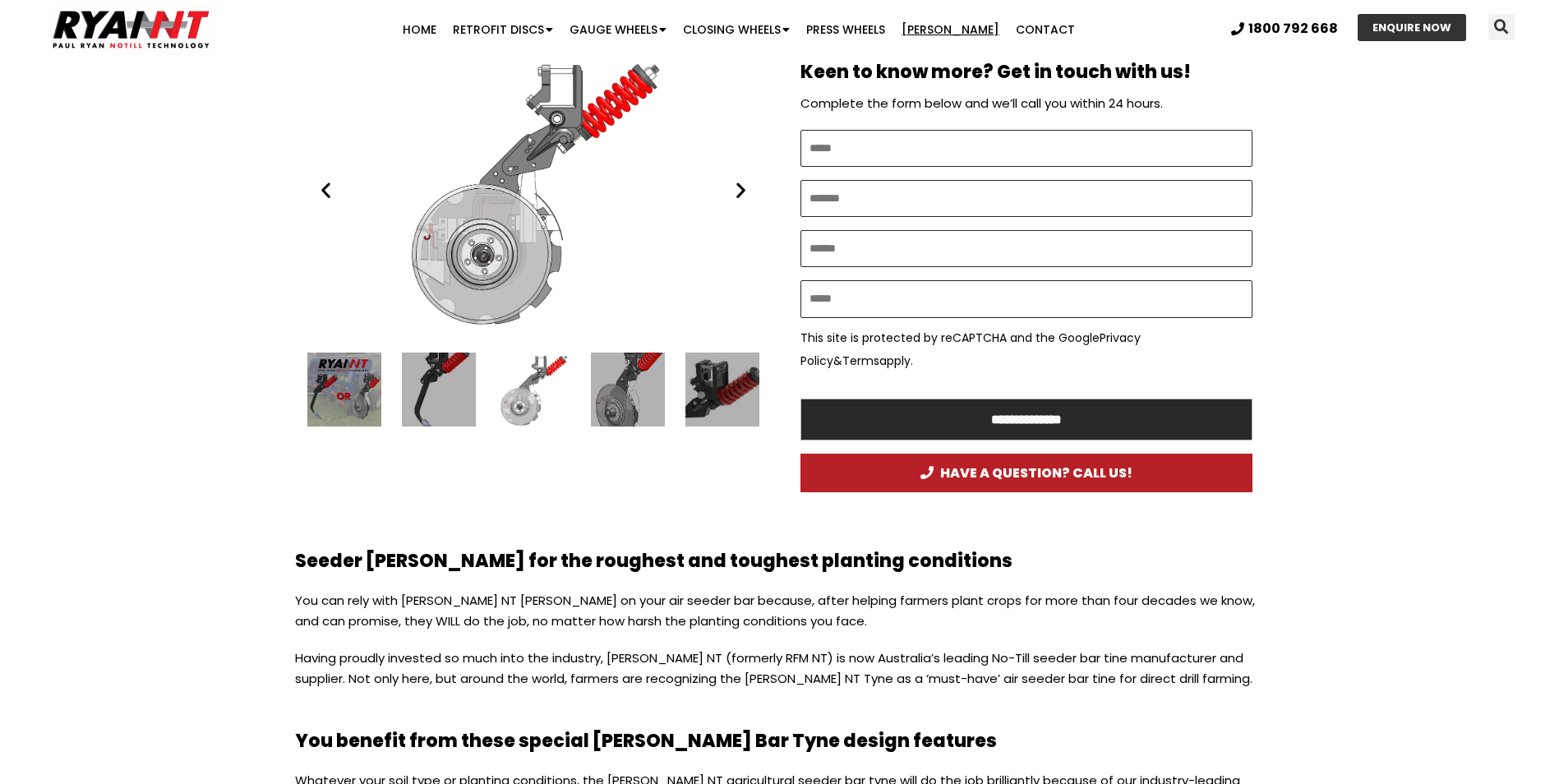
click at [738, 192] on icon "Next slide" at bounding box center [740, 190] width 21 height 21
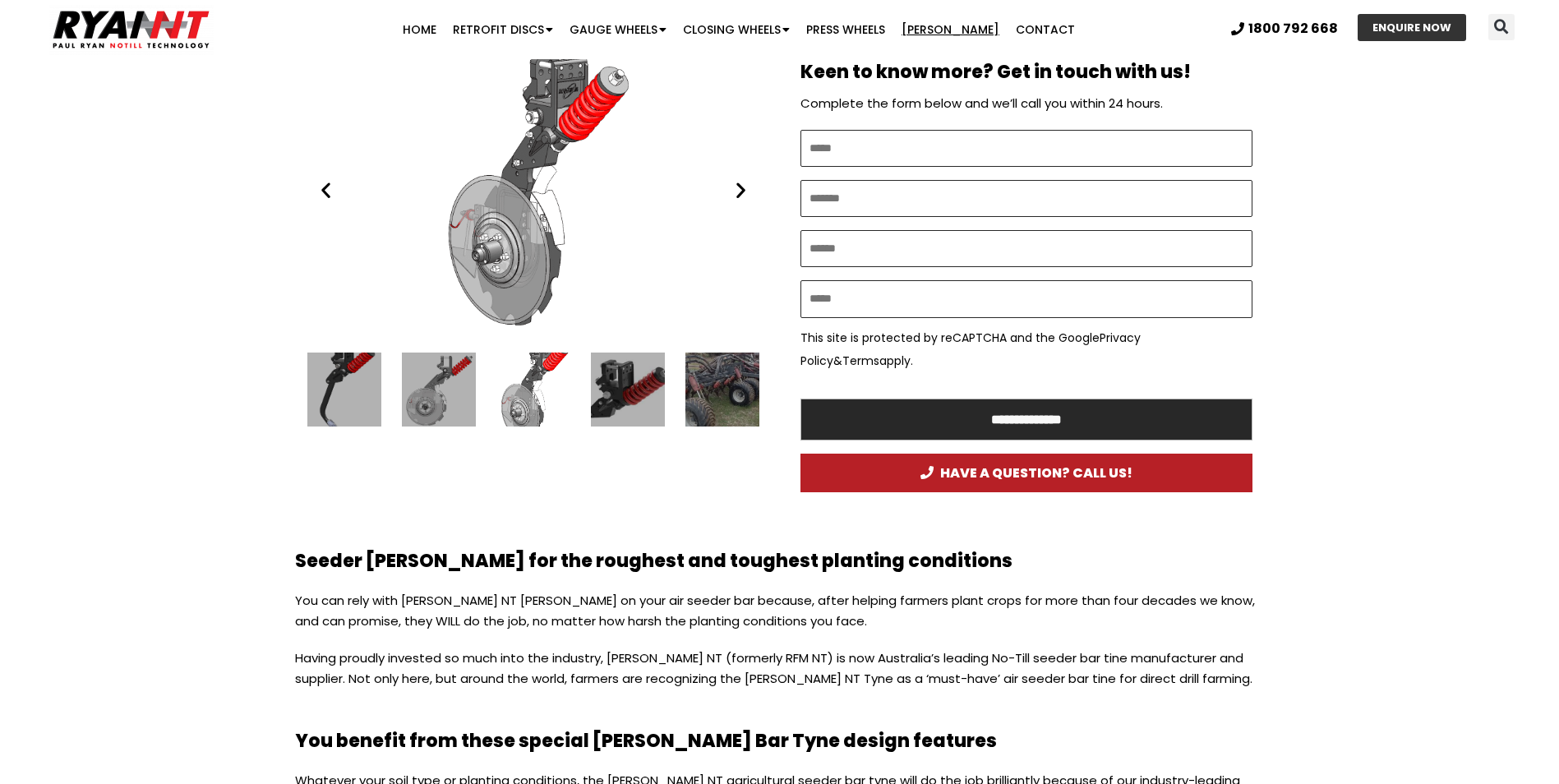
click at [738, 192] on icon "Next slide" at bounding box center [740, 190] width 21 height 21
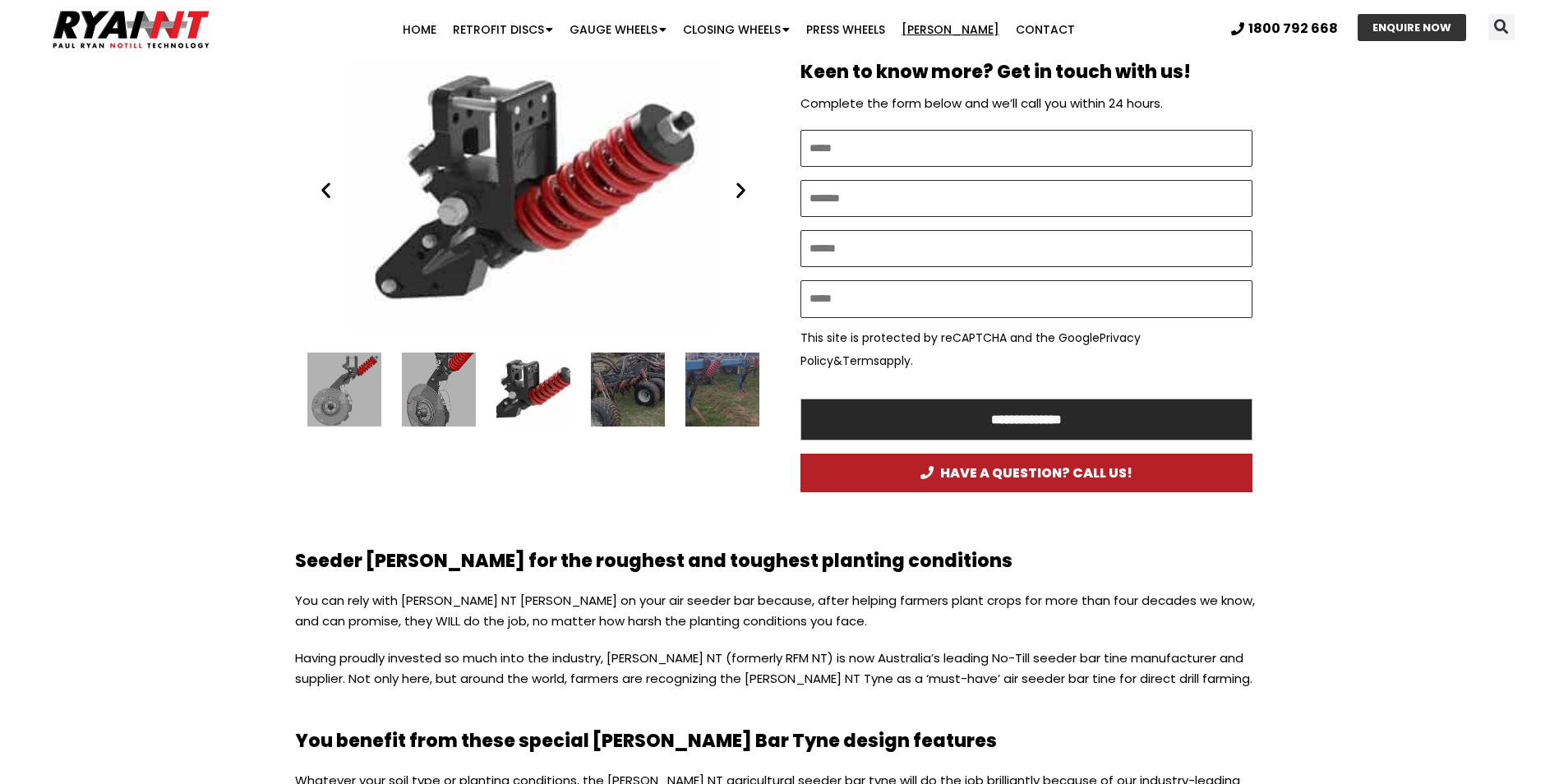
click at [738, 192] on icon "Next slide" at bounding box center [740, 190] width 21 height 21
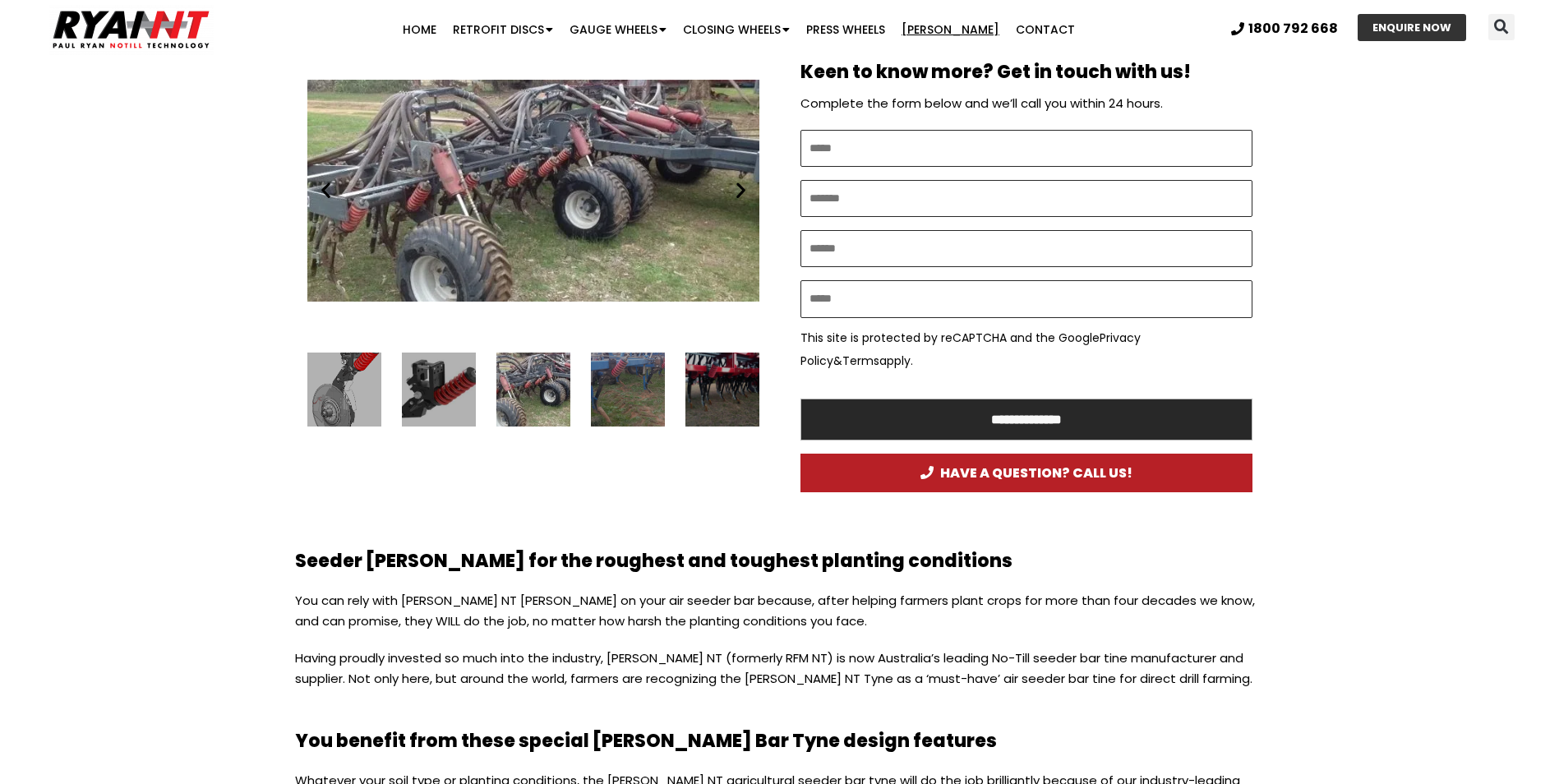
click at [738, 192] on icon "Next slide" at bounding box center [740, 190] width 21 height 21
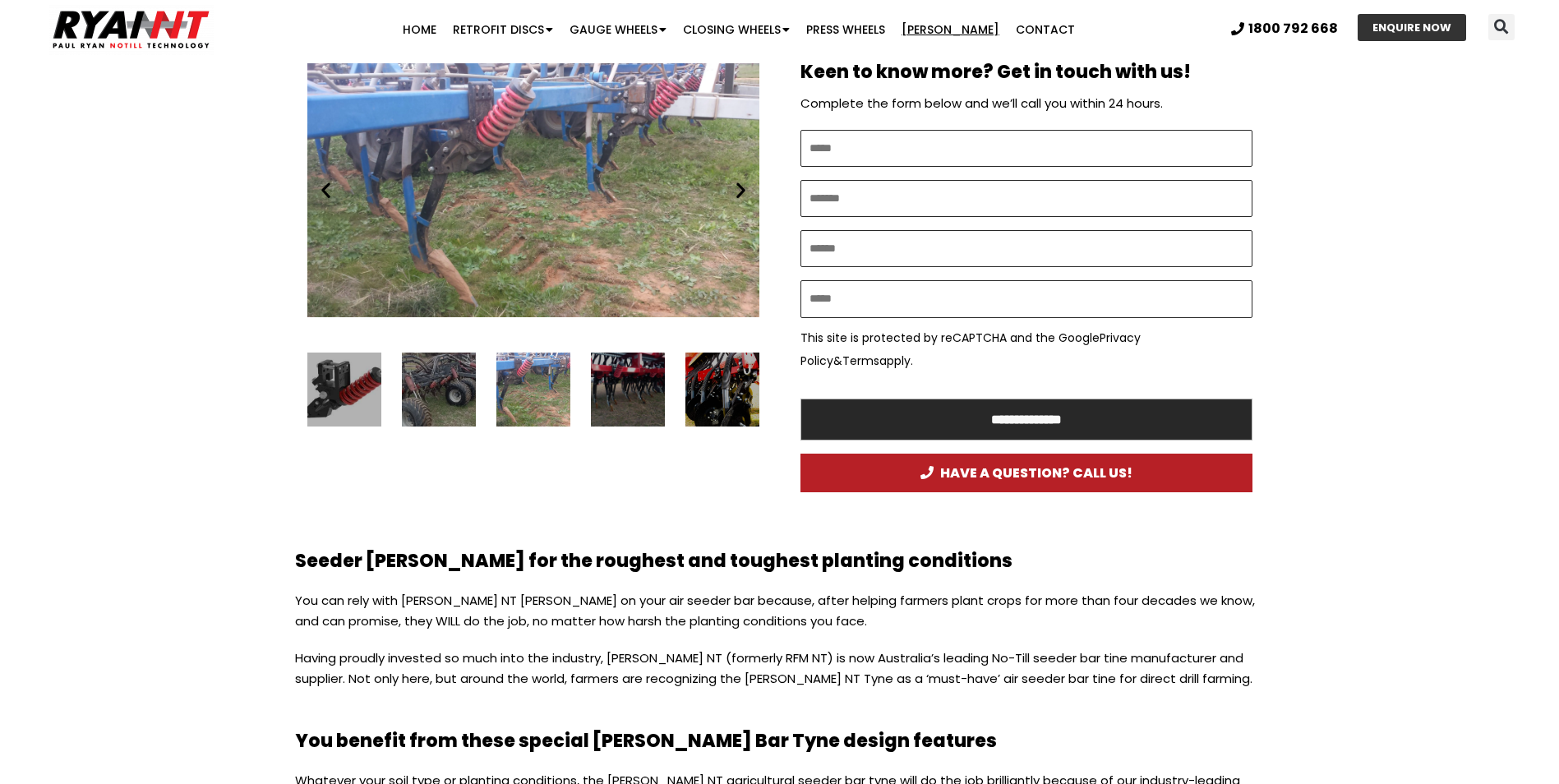
click at [738, 192] on icon "Next slide" at bounding box center [740, 190] width 21 height 21
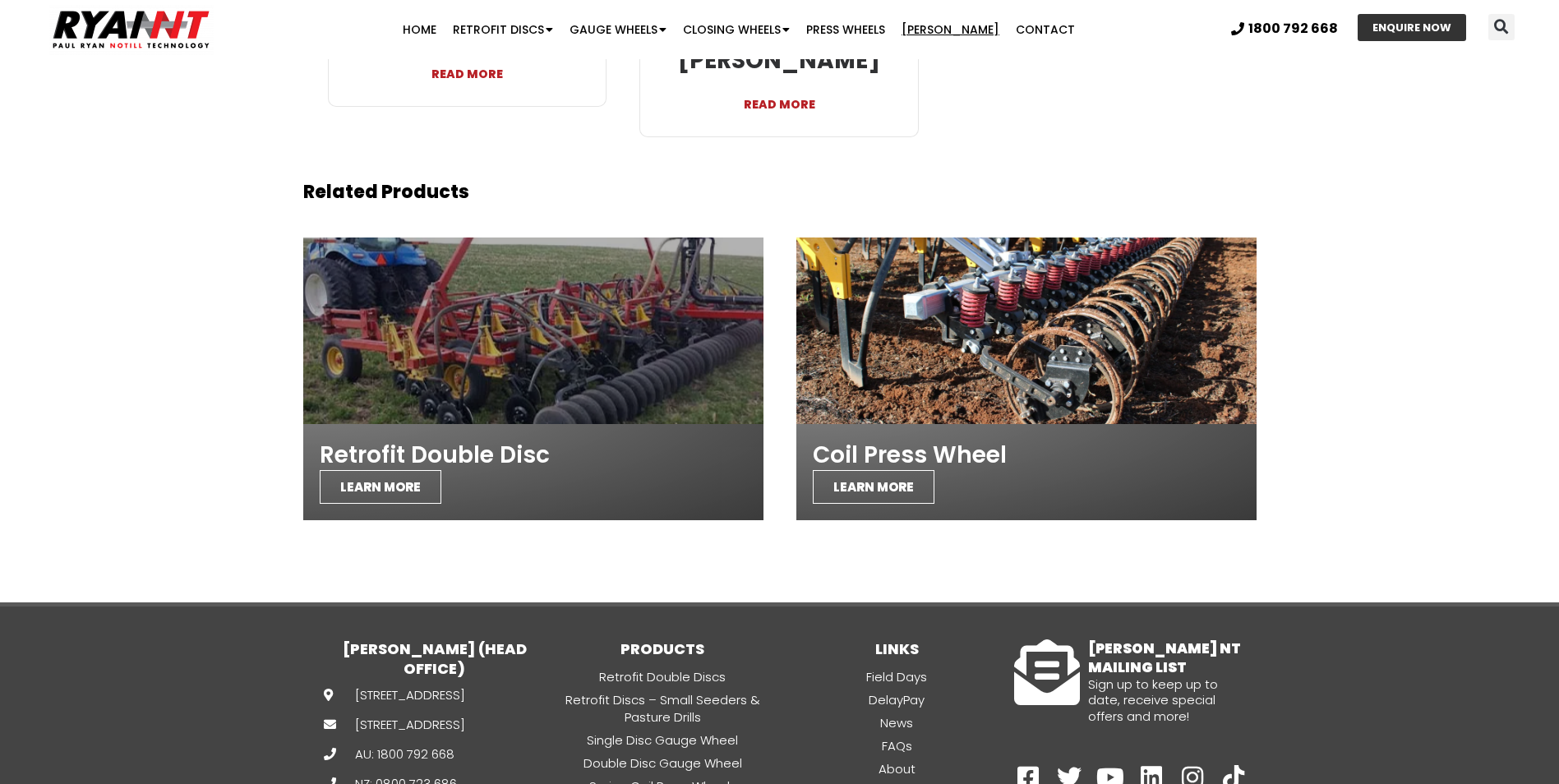
scroll to position [3943, 0]
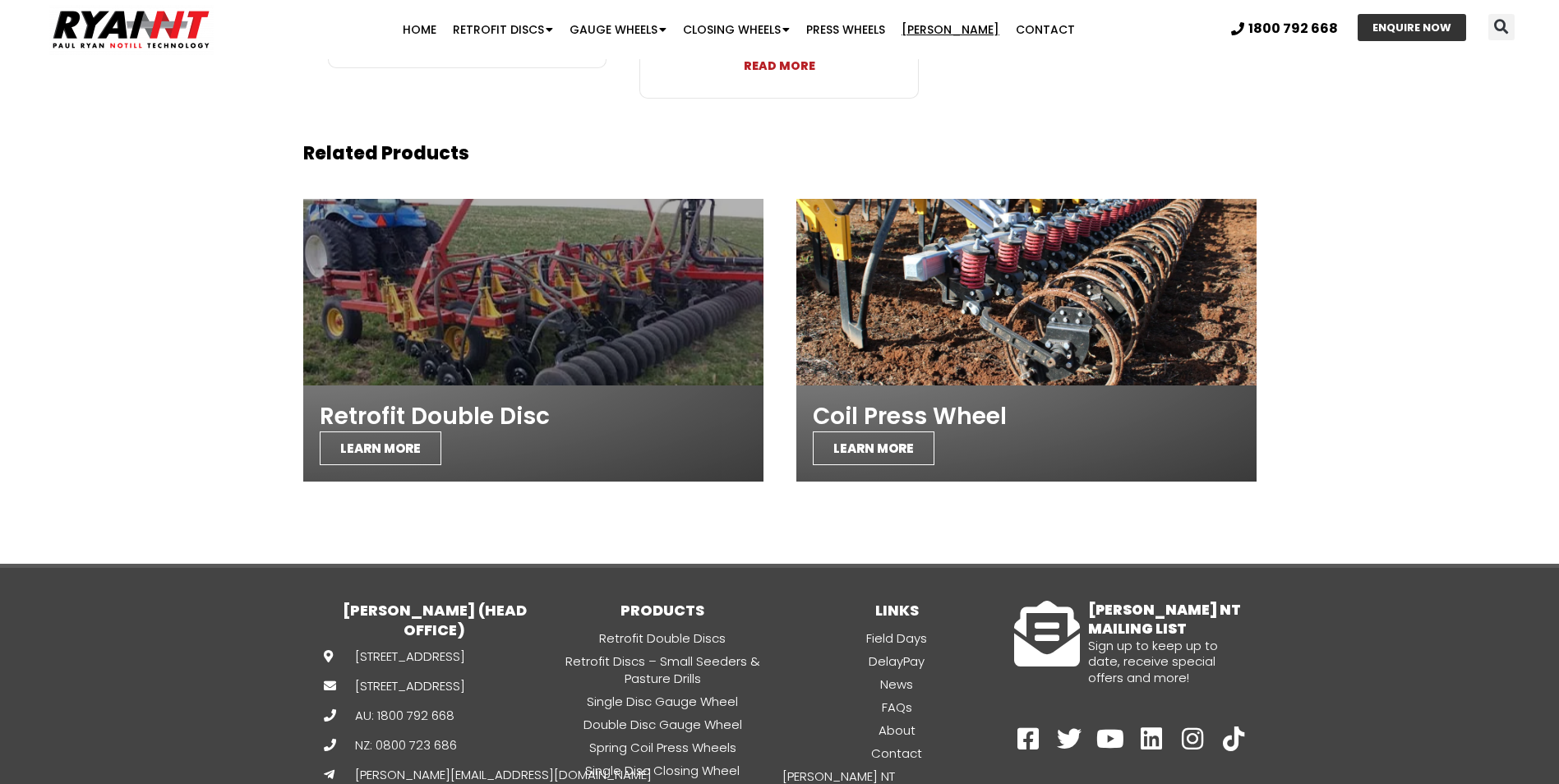
click at [534, 304] on div at bounding box center [533, 292] width 460 height 186
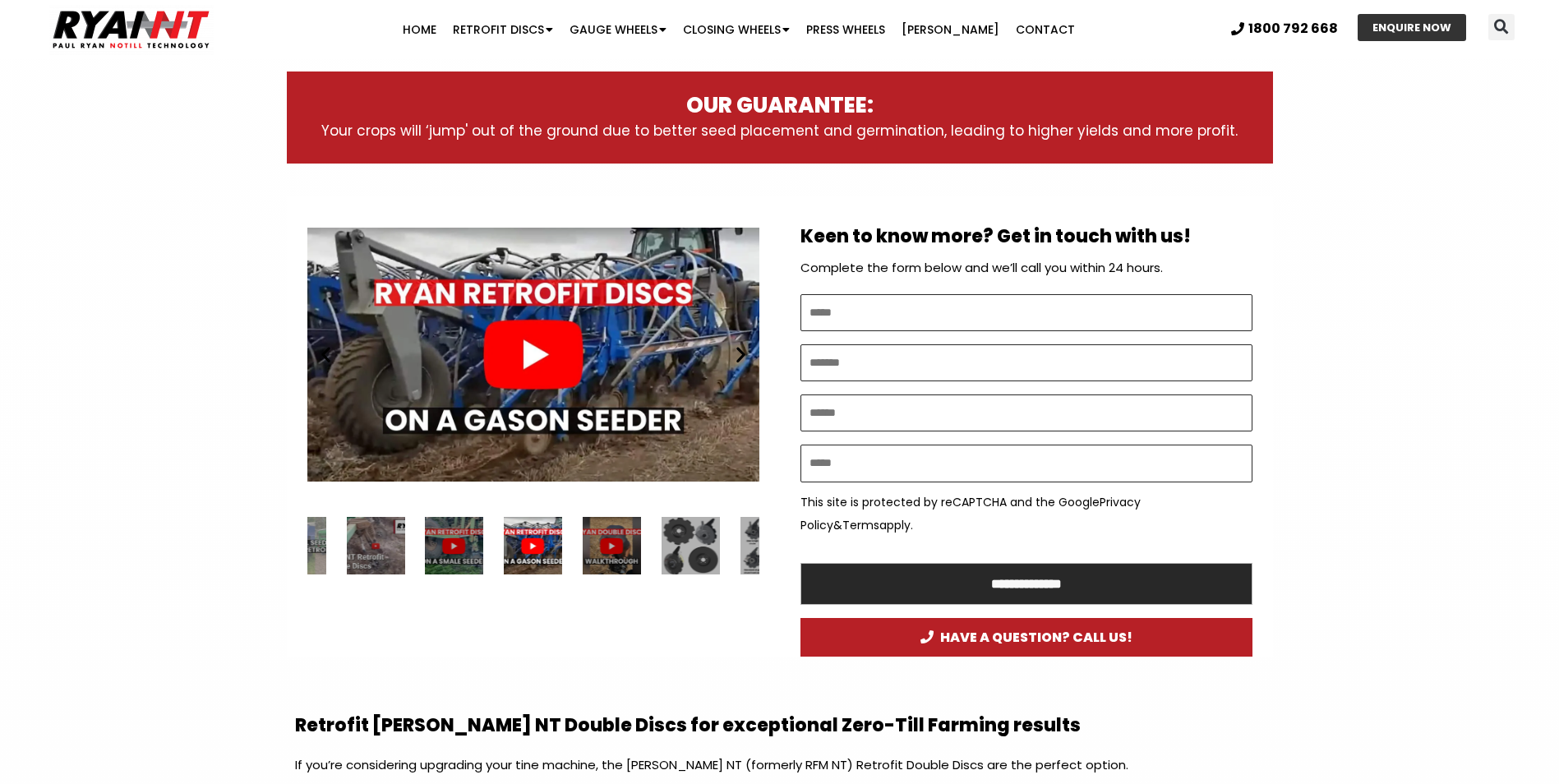
scroll to position [821, 0]
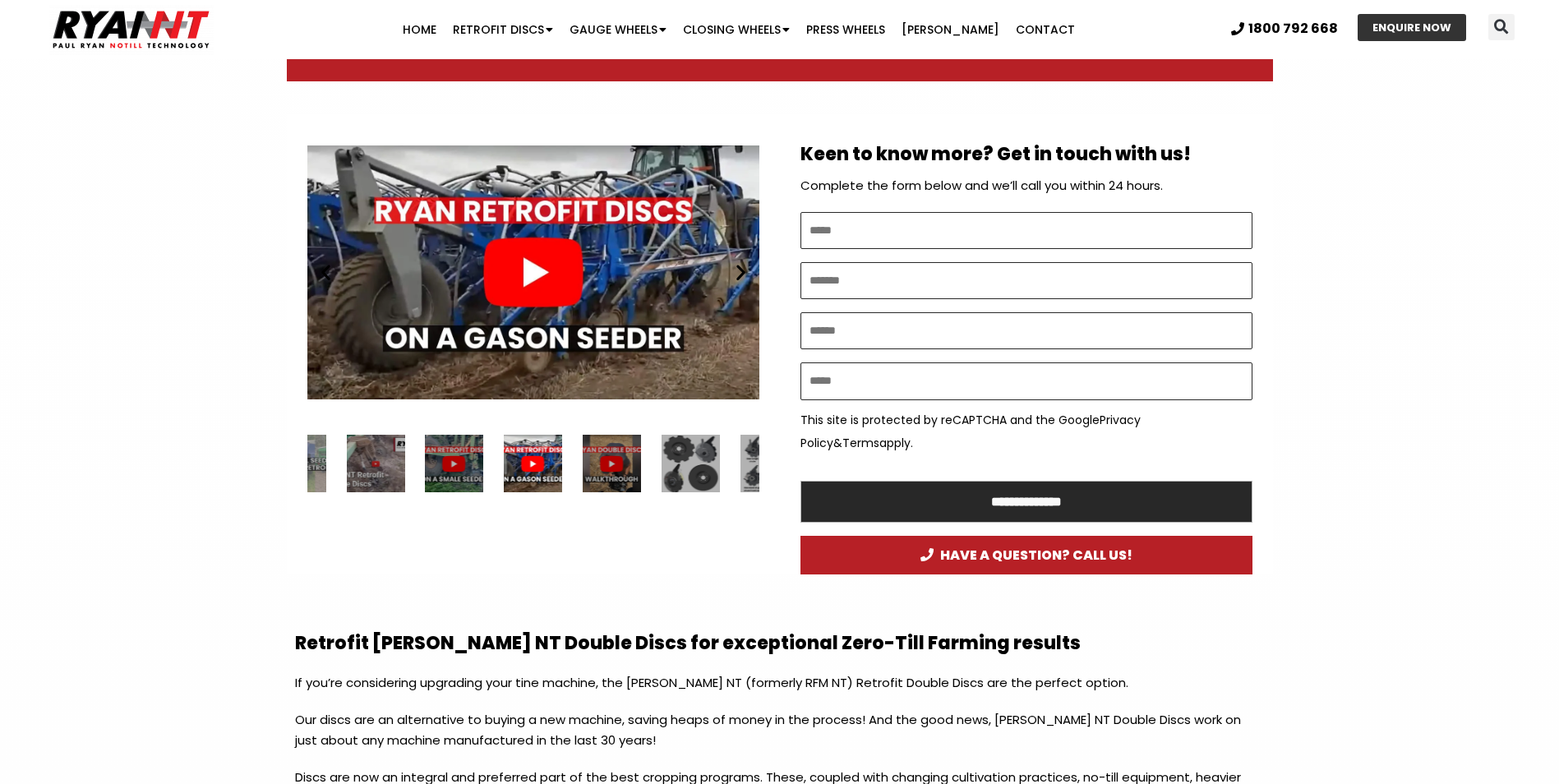
click at [686, 458] on div "5 / 34" at bounding box center [690, 464] width 58 height 58
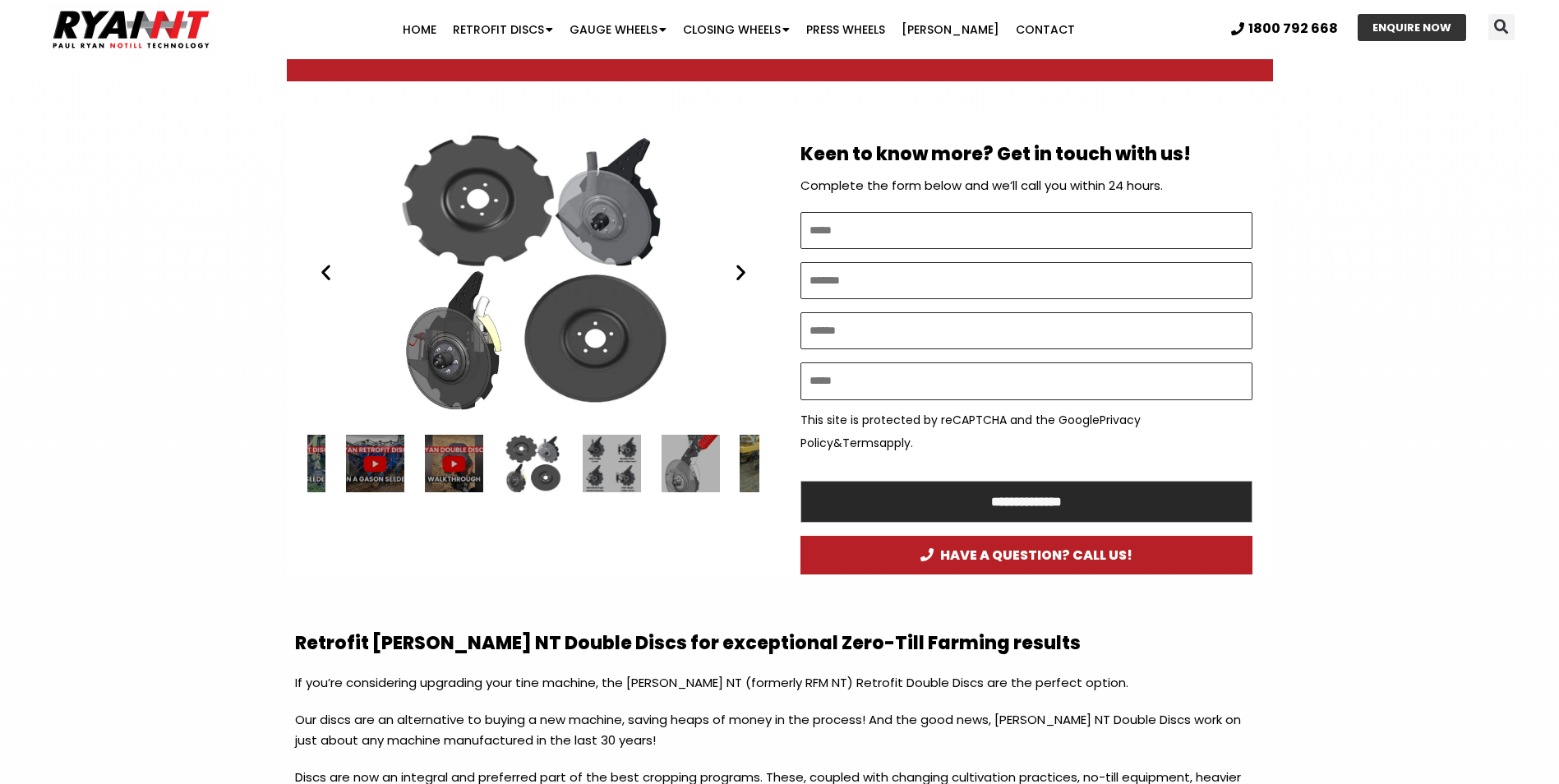
click at [712, 462] on div "7 / 34" at bounding box center [690, 464] width 58 height 58
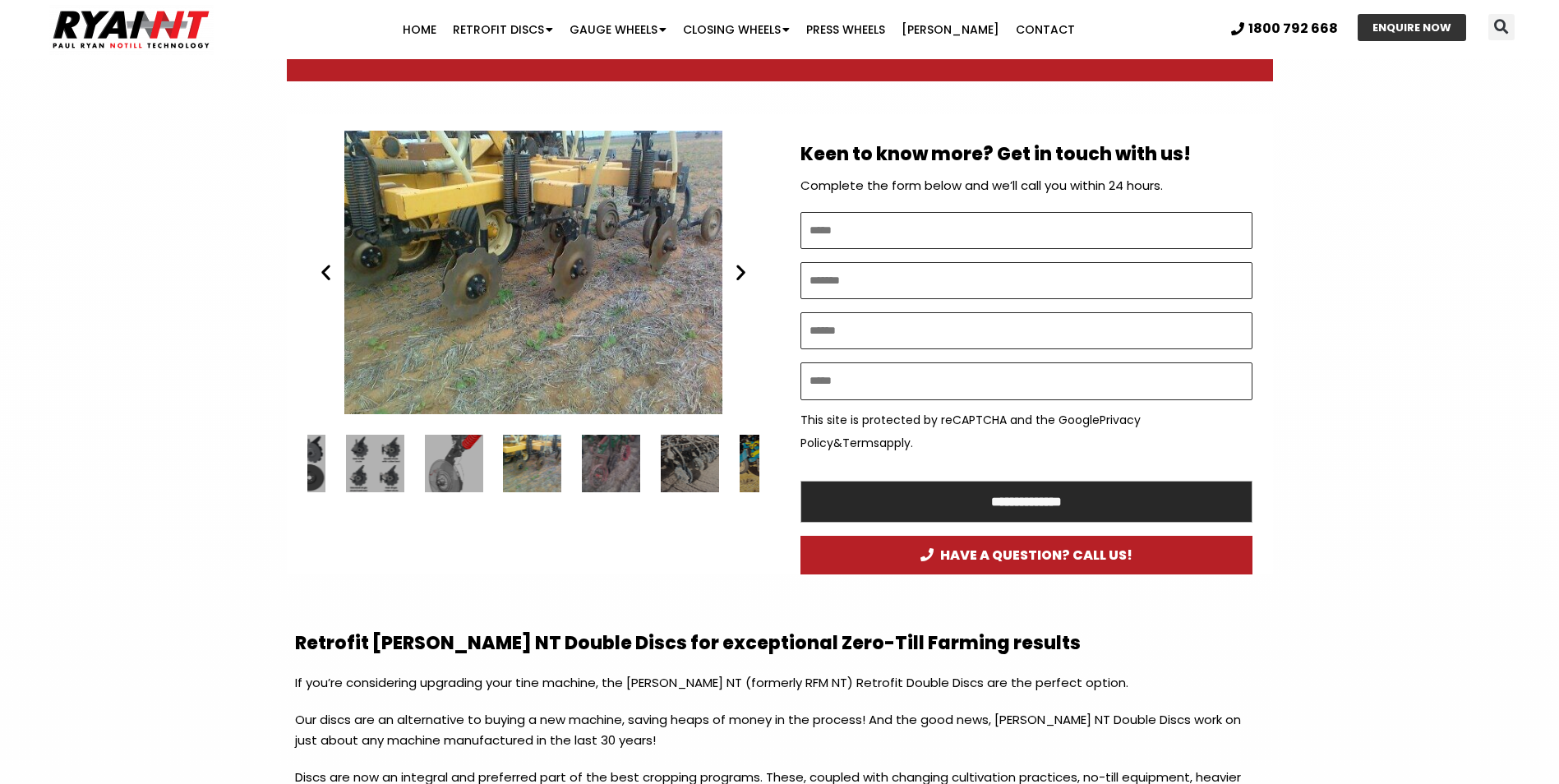
click at [745, 279] on icon "Next slide" at bounding box center [740, 272] width 21 height 21
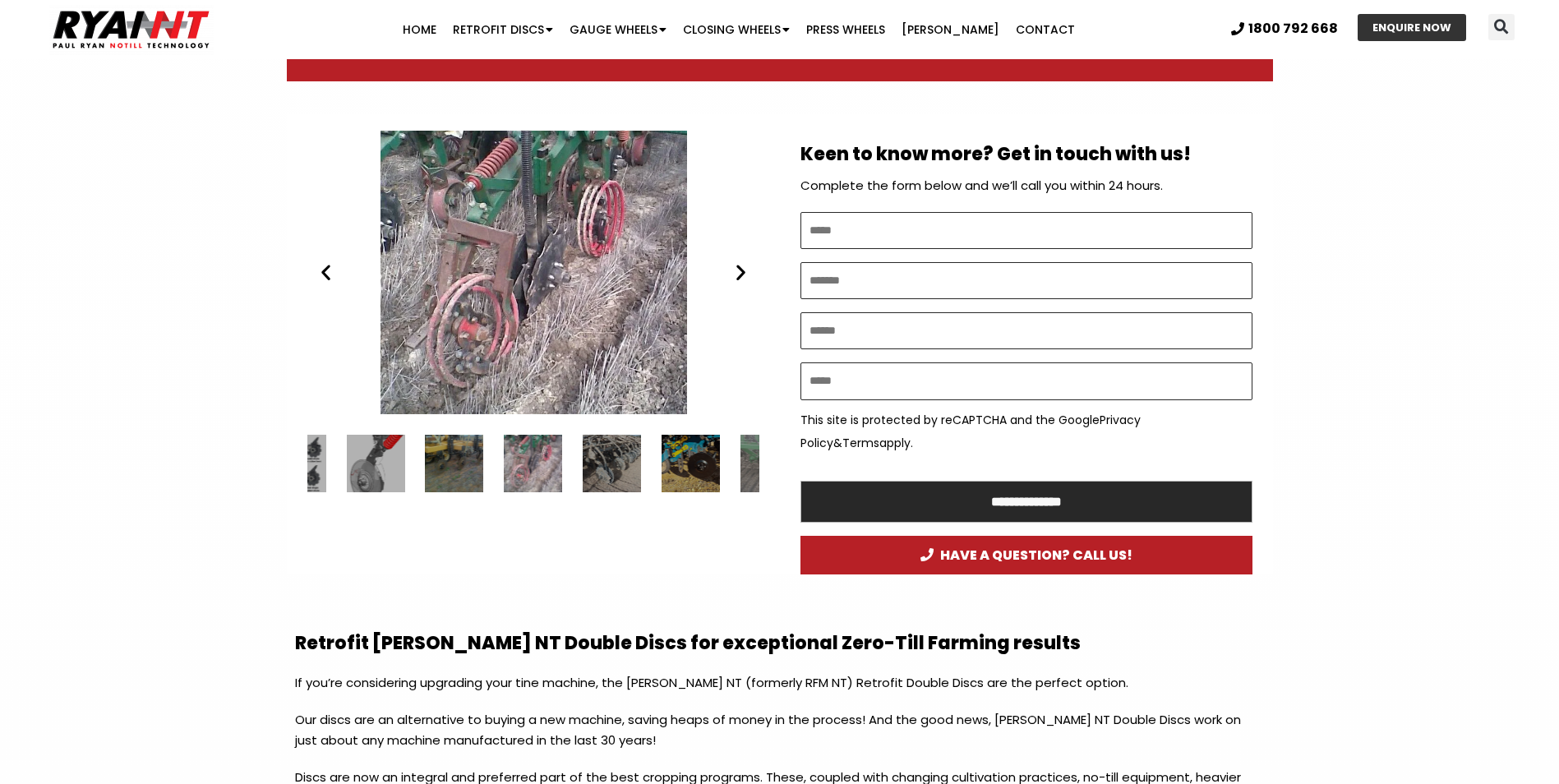
click at [740, 269] on icon "Next slide" at bounding box center [740, 272] width 21 height 21
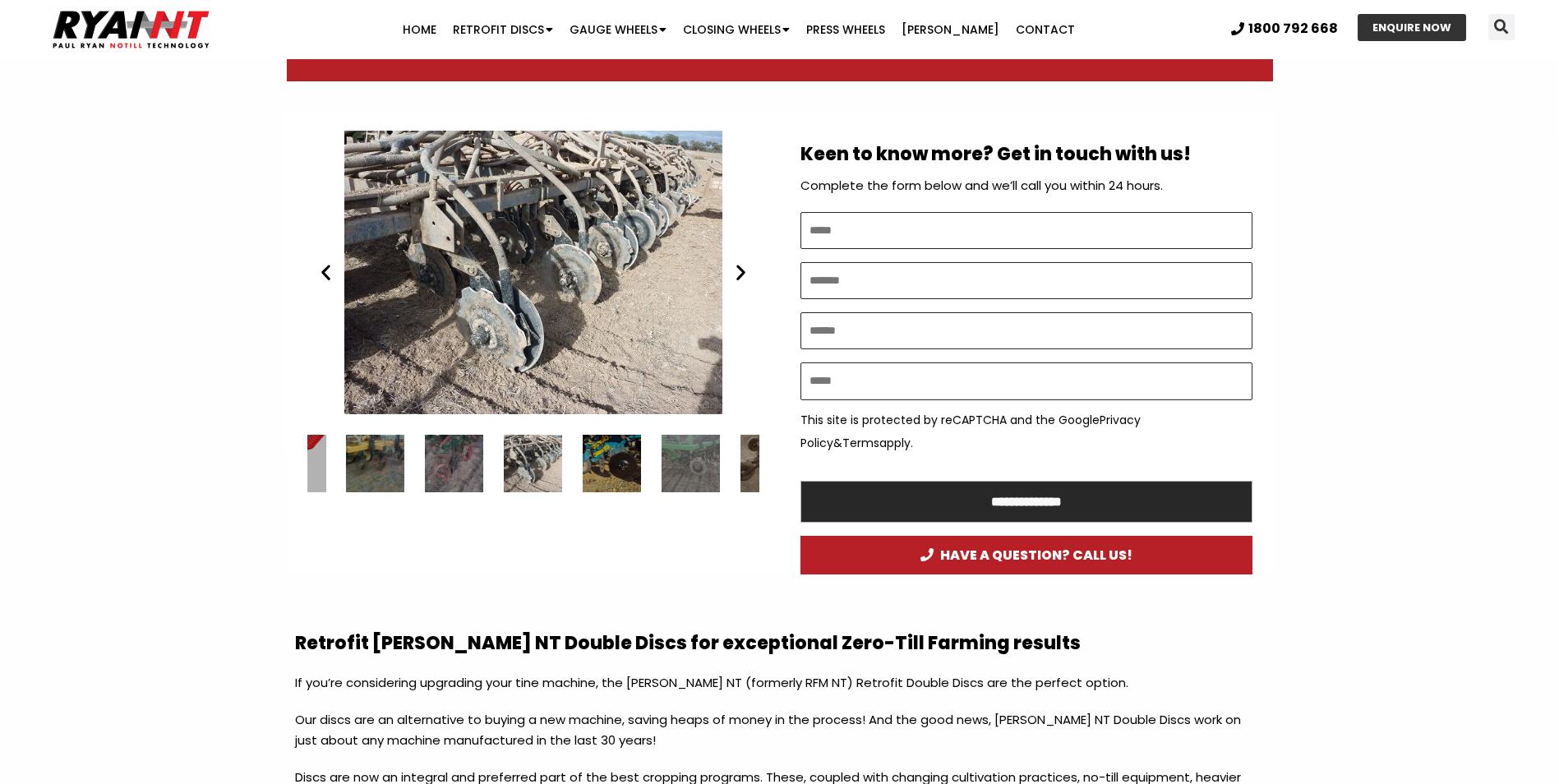
click at [740, 269] on icon "Next slide" at bounding box center [740, 272] width 21 height 21
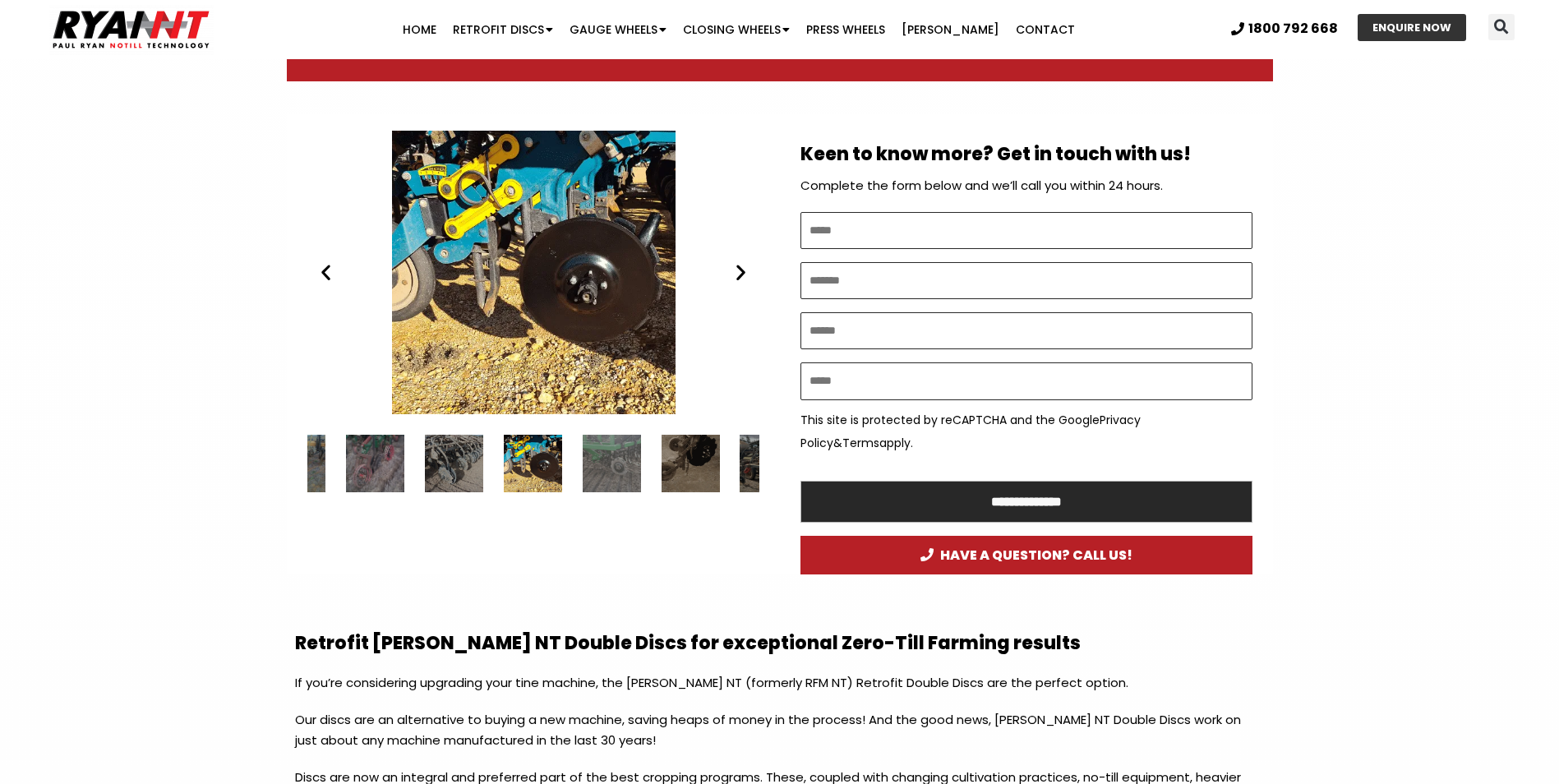
click at [740, 269] on icon "Next slide" at bounding box center [740, 272] width 21 height 21
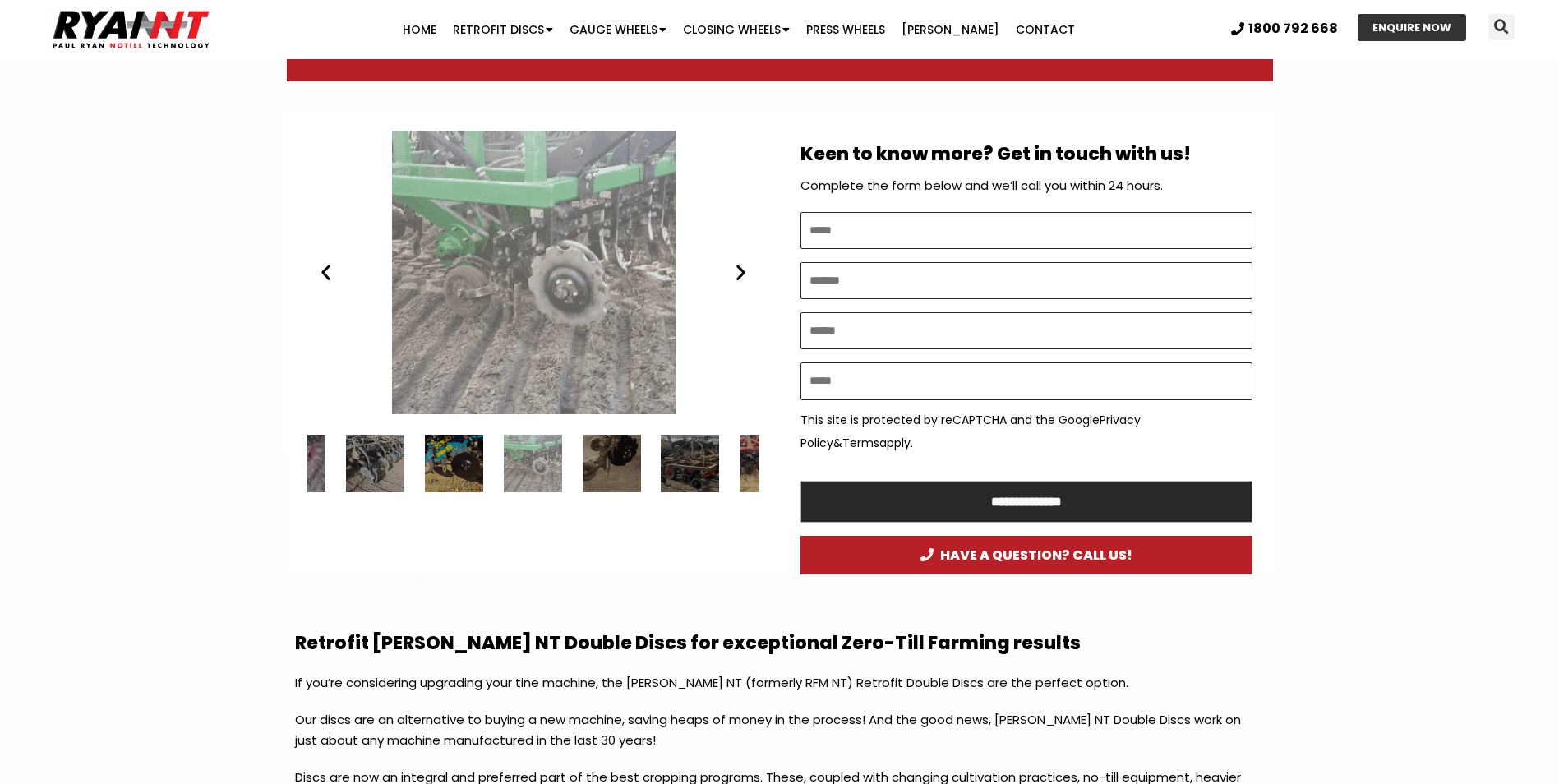
click at [740, 269] on icon "Next slide" at bounding box center [740, 272] width 21 height 21
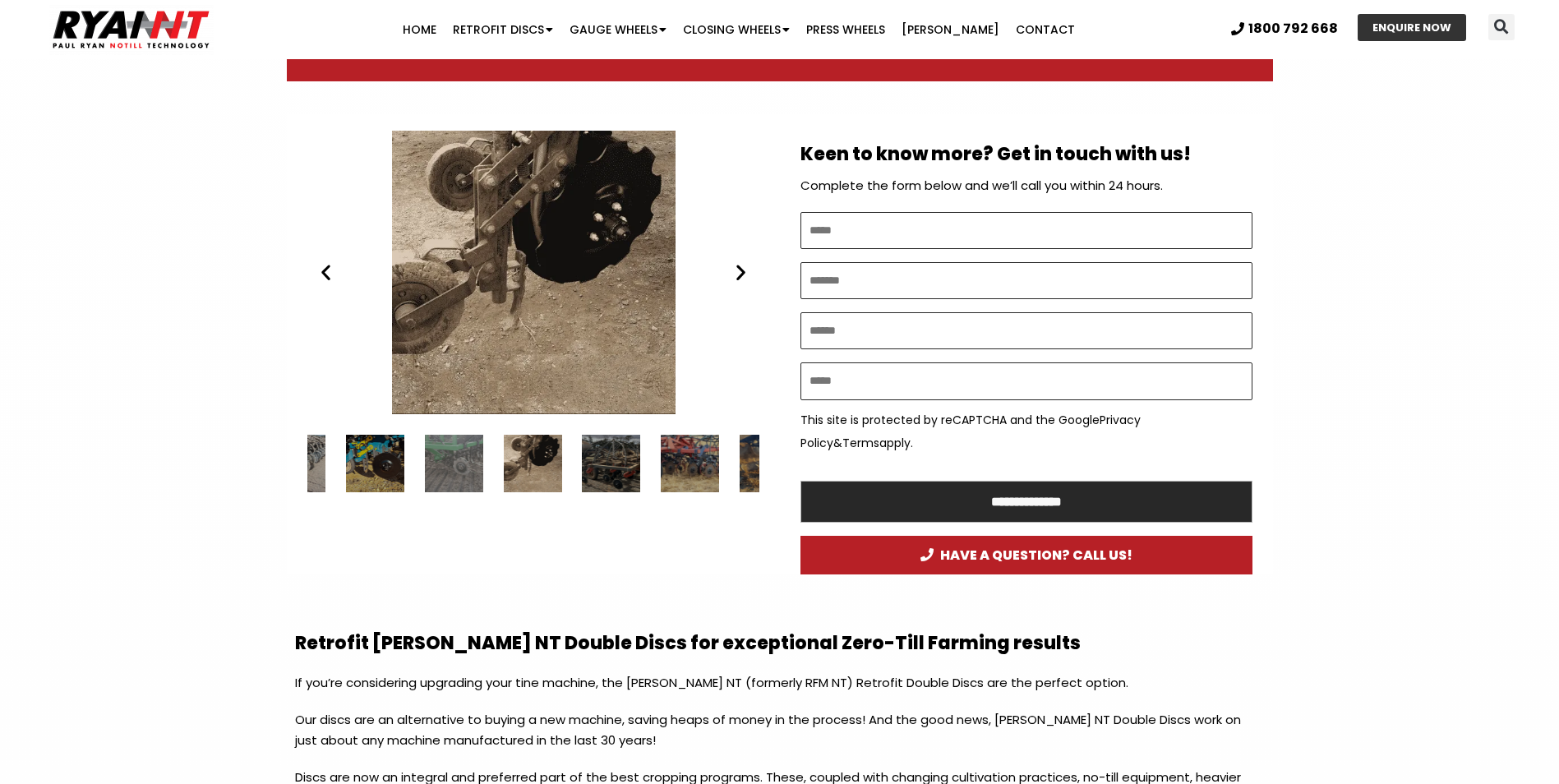
click at [740, 269] on icon "Next slide" at bounding box center [740, 272] width 21 height 21
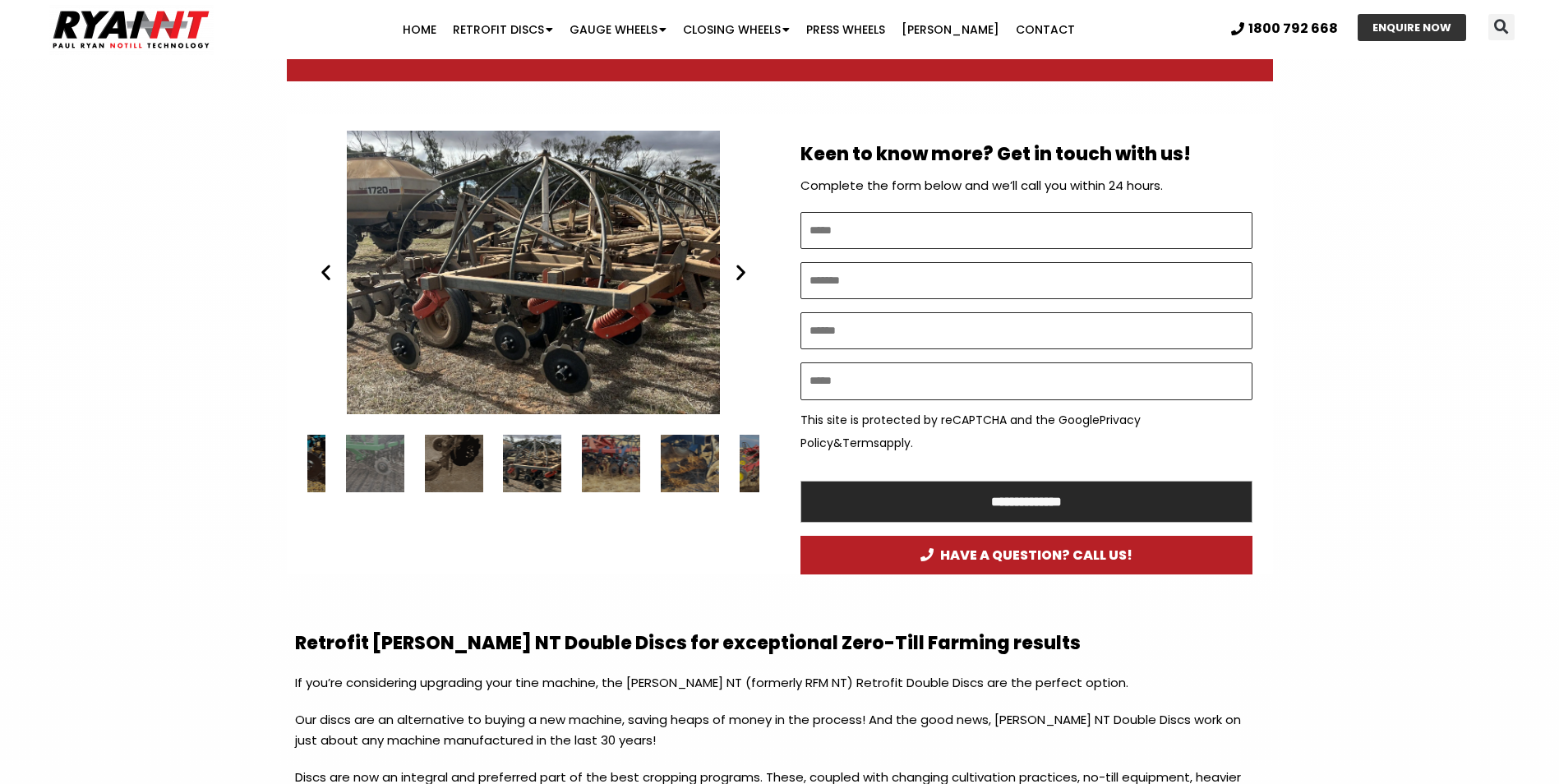
click at [318, 277] on icon "Previous slide" at bounding box center [325, 272] width 21 height 21
